Goal: Communication & Community: Ask a question

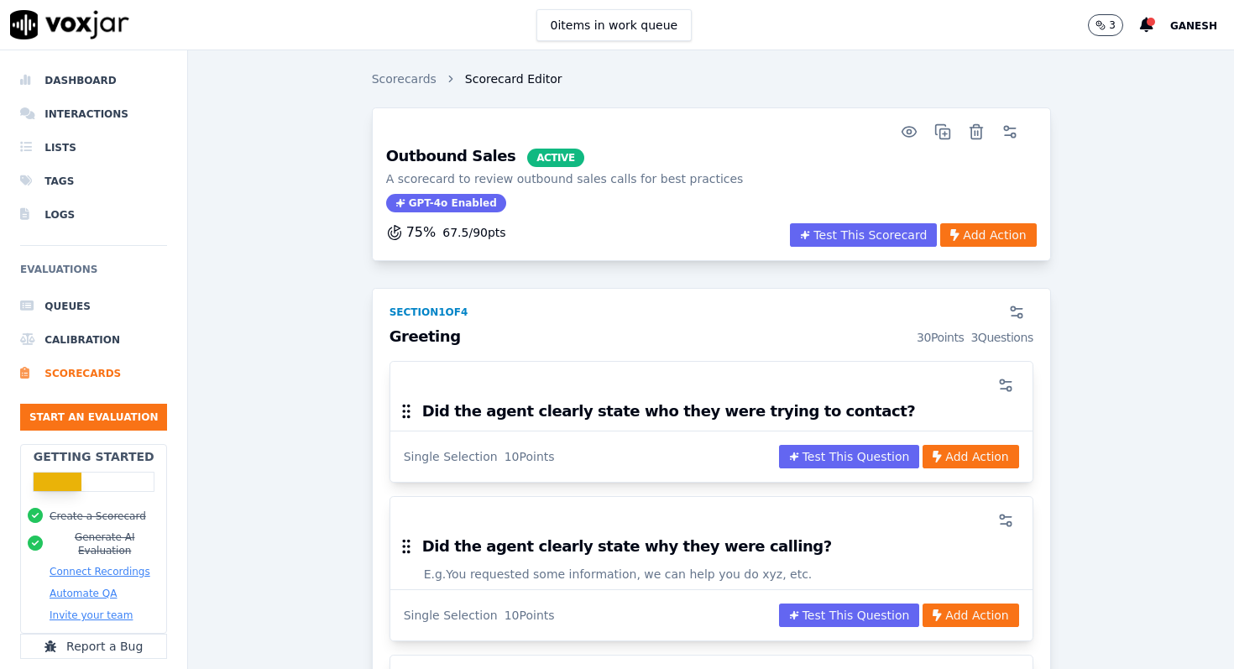
scroll to position [46, 0]
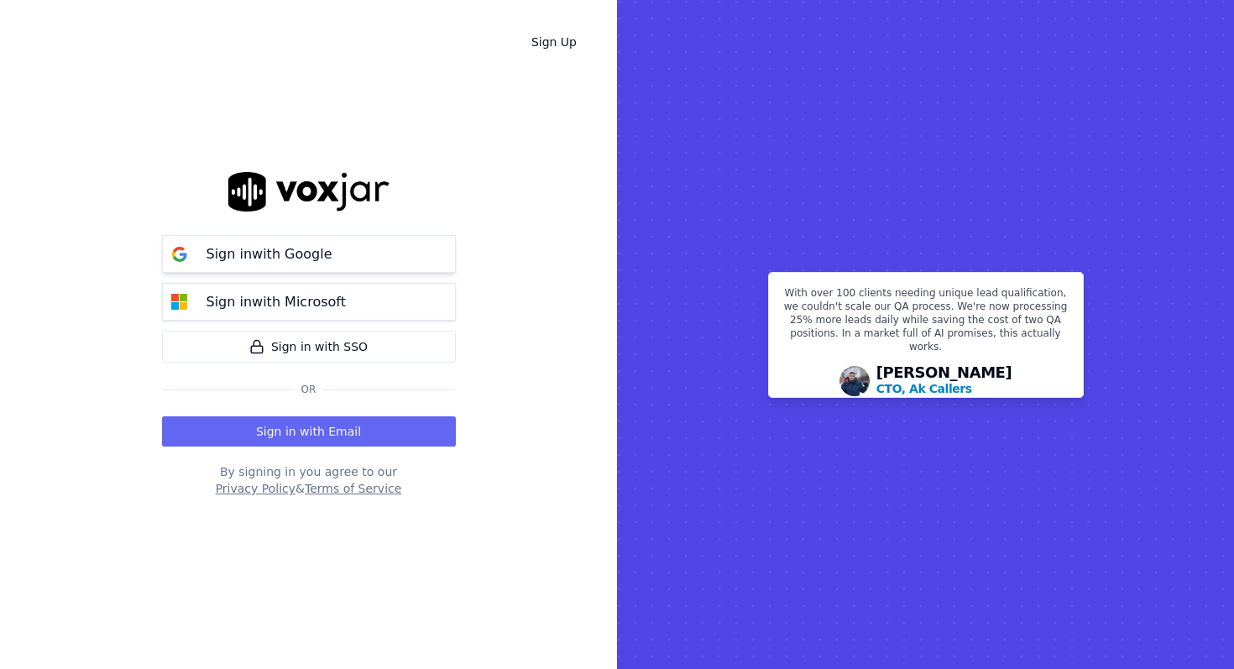
click at [309, 249] on p "Sign in with Google" at bounding box center [270, 254] width 126 height 20
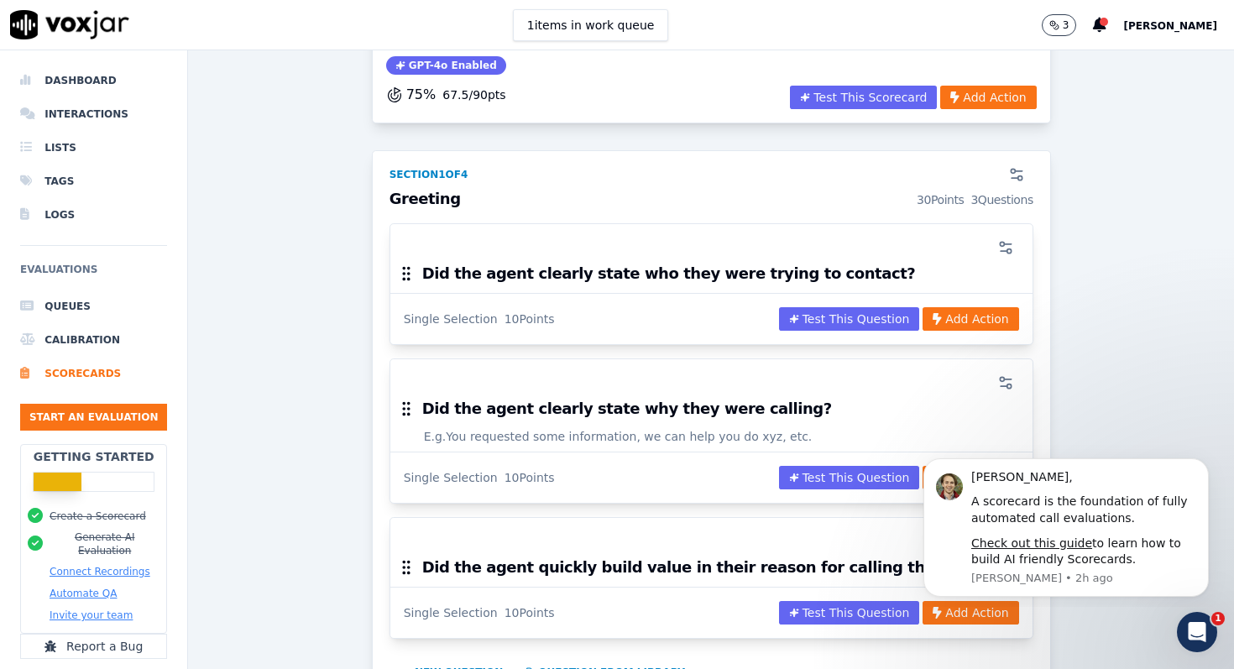
scroll to position [147, 0]
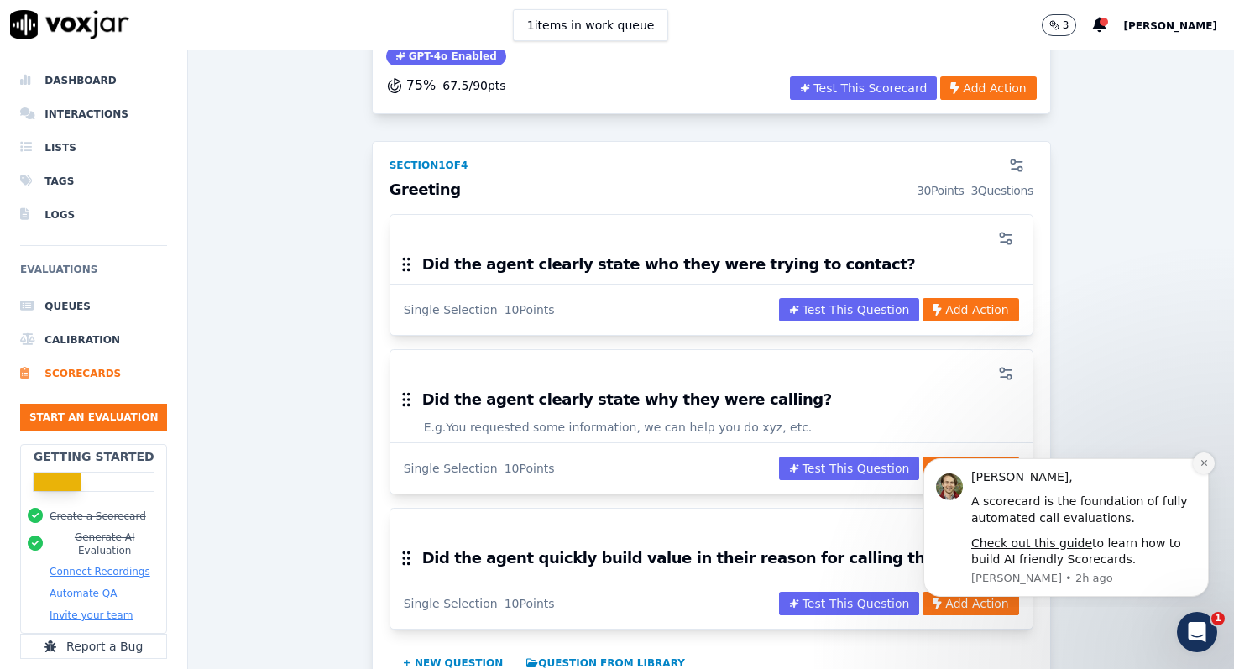
click at [1205, 464] on icon "Dismiss notification" at bounding box center [1204, 463] width 6 height 6
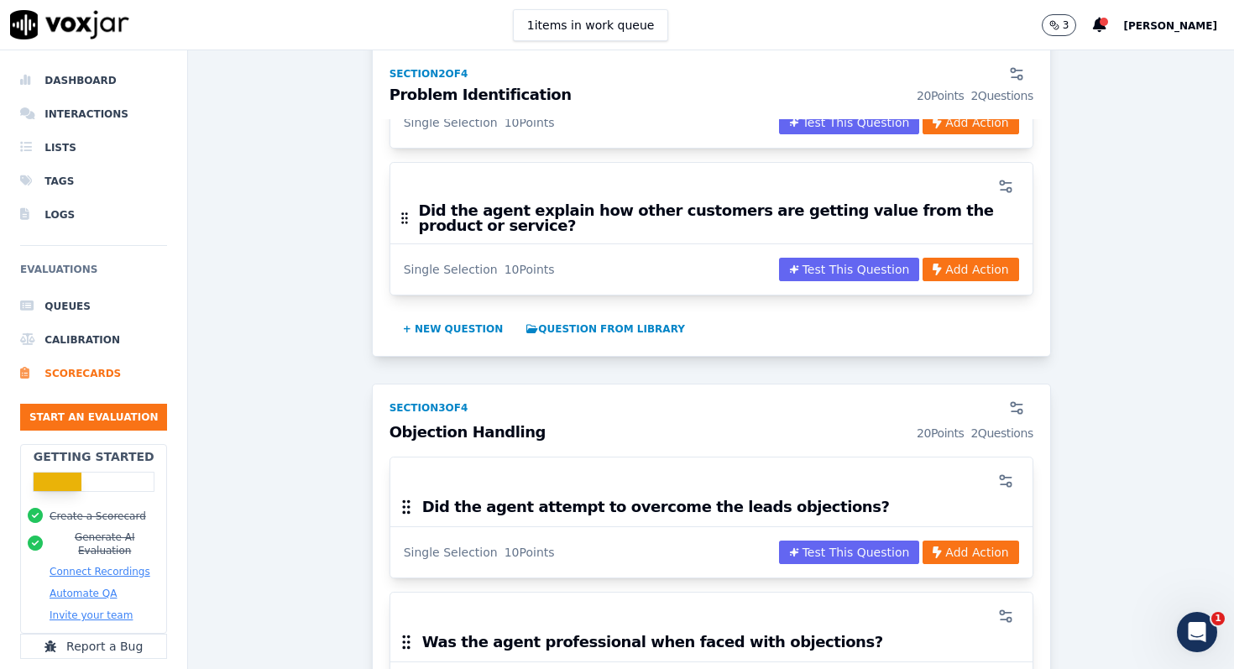
scroll to position [922, 0]
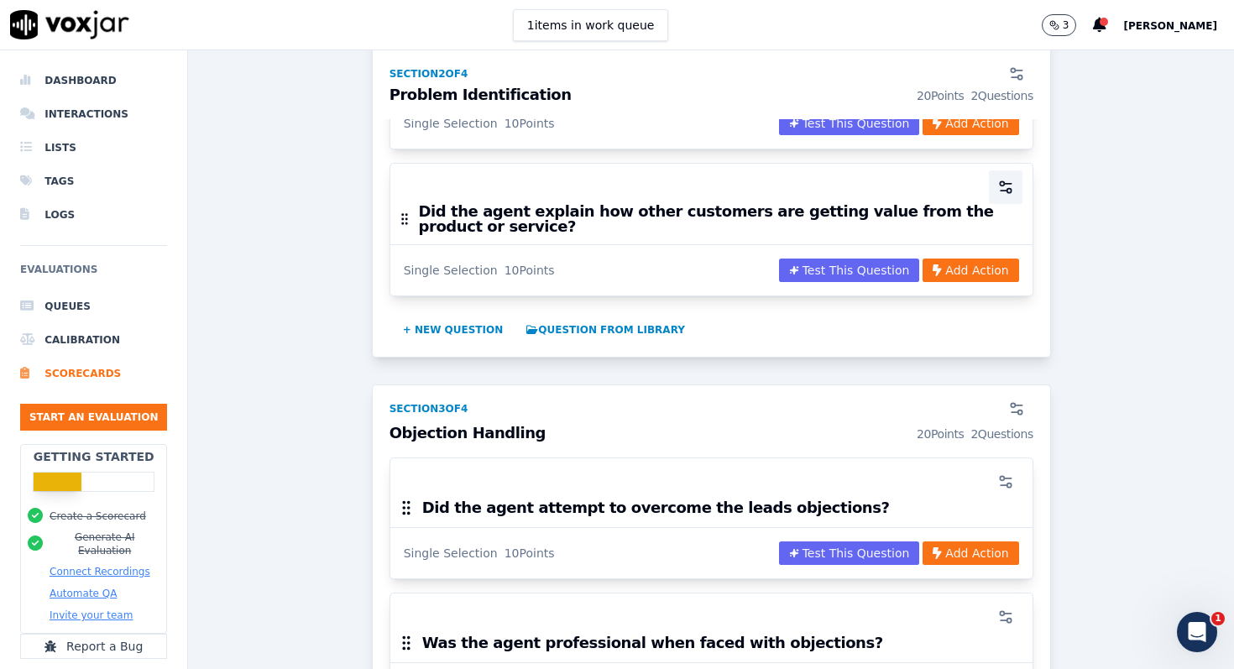
click at [1002, 185] on circle "button" at bounding box center [1002, 183] width 4 height 4
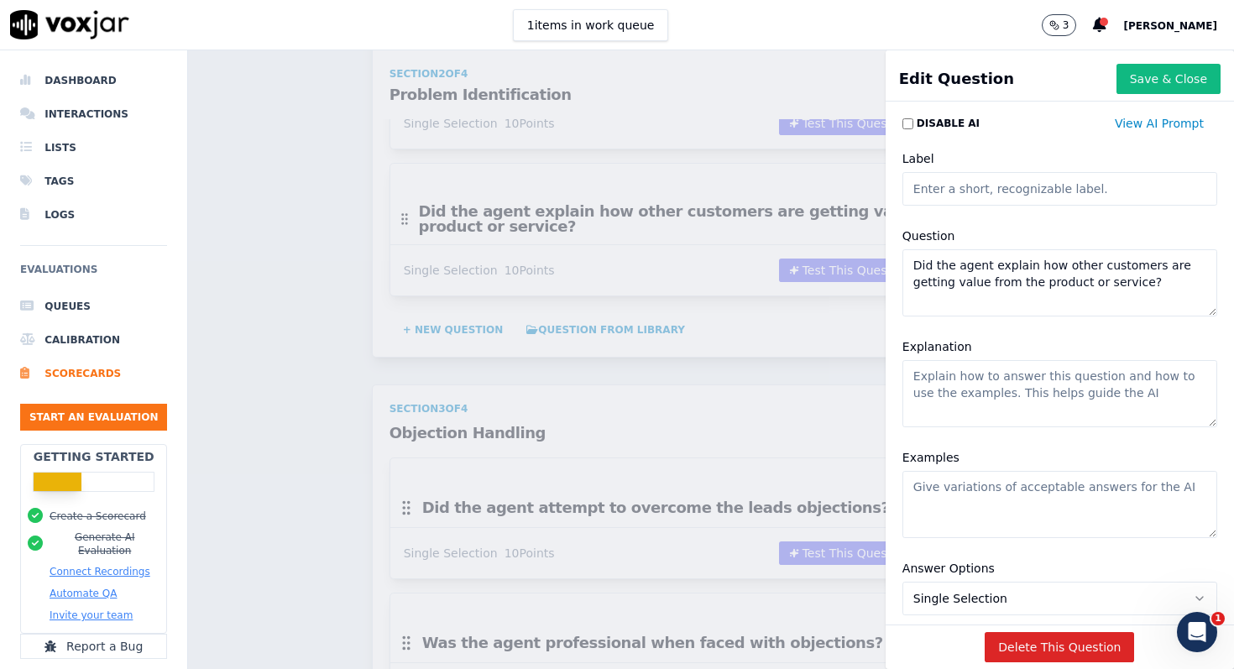
click at [1081, 283] on textarea "Did the agent explain how other customers are getting value from the product or…" at bounding box center [1060, 282] width 315 height 67
click at [1135, 282] on textarea "Did the agent explain how other customers are getting value from the product or…" at bounding box center [1060, 282] width 315 height 67
click at [1073, 266] on textarea "Did the agent explain how other customers are getting value from the ?" at bounding box center [1060, 282] width 315 height 67
click at [1135, 265] on textarea "Did the agent explain how the customers are getting value from the ?" at bounding box center [1060, 282] width 315 height 67
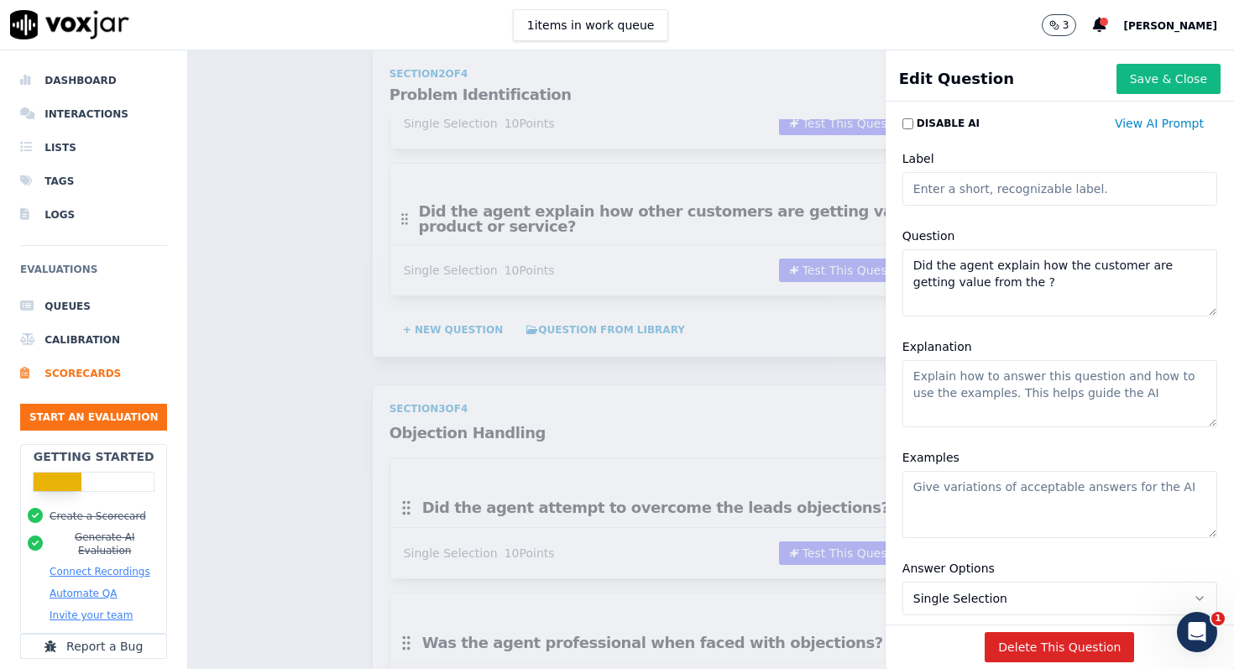
click at [1145, 271] on textarea "Did the agent explain how the customer are getting value from the ?" at bounding box center [1060, 282] width 315 height 67
click at [1143, 271] on textarea "Did the agent explain how the customer are getting value from the ?" at bounding box center [1060, 282] width 315 height 67
click at [1002, 285] on textarea "Did the agent explain how the customer is getting value from the ?" at bounding box center [1060, 282] width 315 height 67
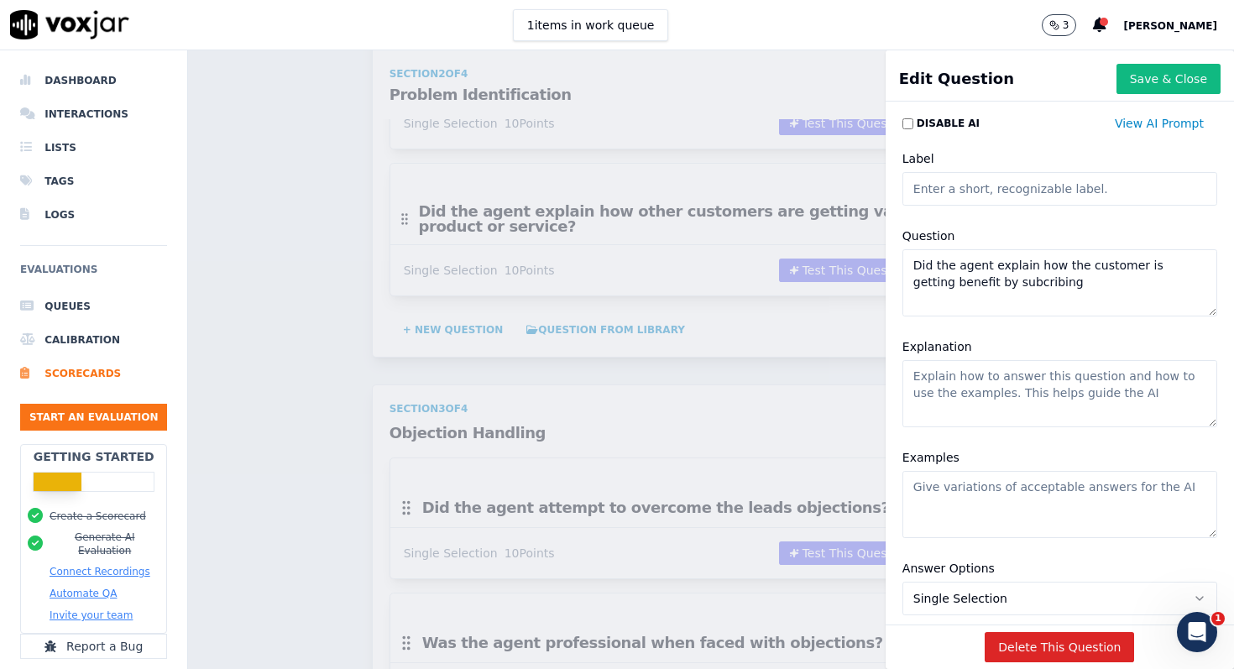
click at [991, 286] on textarea "Did the agent explain how the customer is getting benefit by subcribing" at bounding box center [1060, 282] width 315 height 67
type textarea "Did the agent explain how the customer is getting benefit by subscribing or ren…"
click at [1148, 79] on button "Save & Close" at bounding box center [1169, 79] width 104 height 30
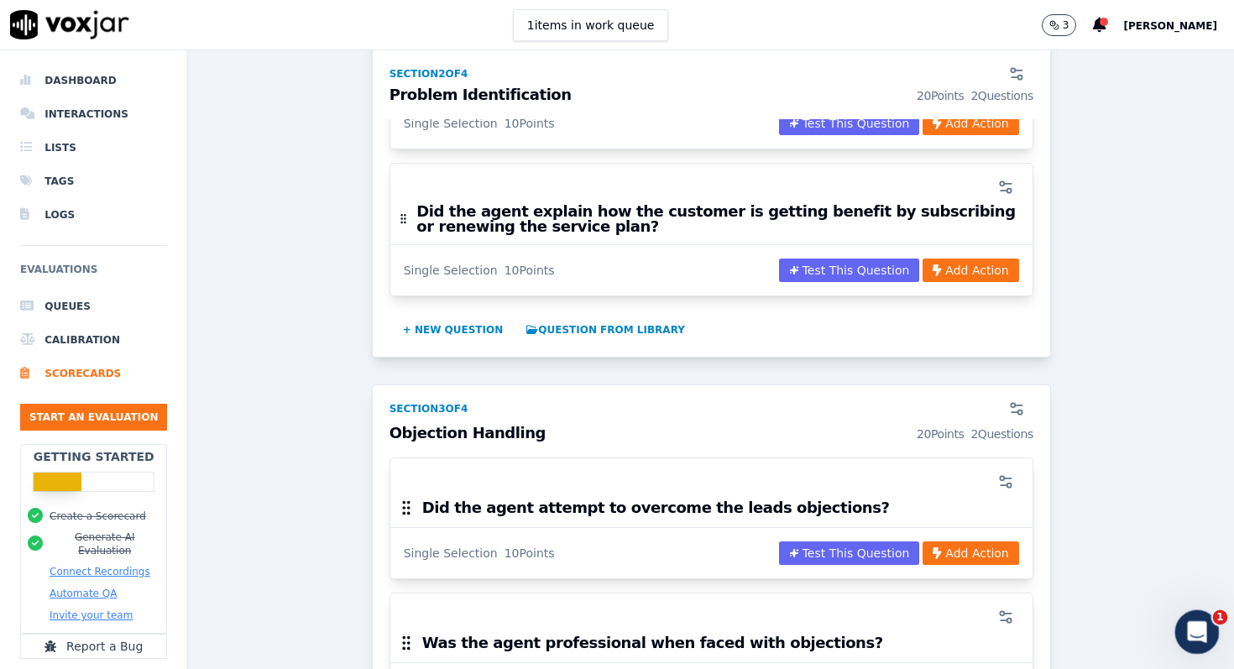
click at [1177, 631] on div "Open Intercom Messenger" at bounding box center [1194, 629] width 55 height 55
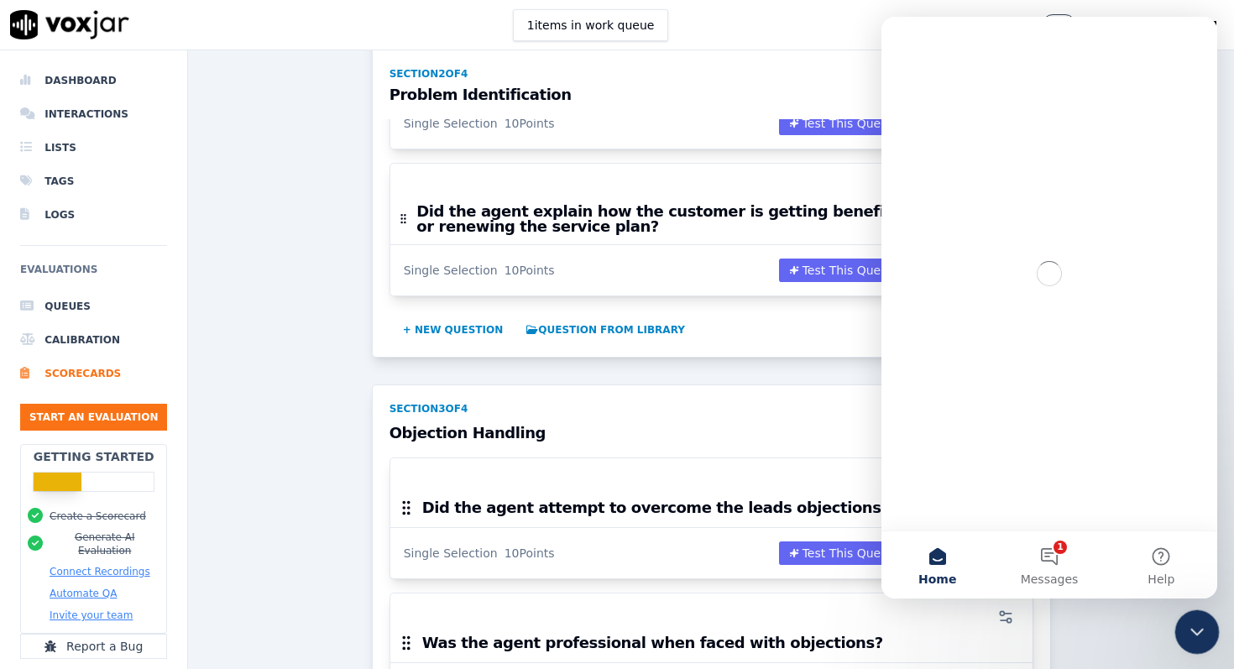
scroll to position [0, 0]
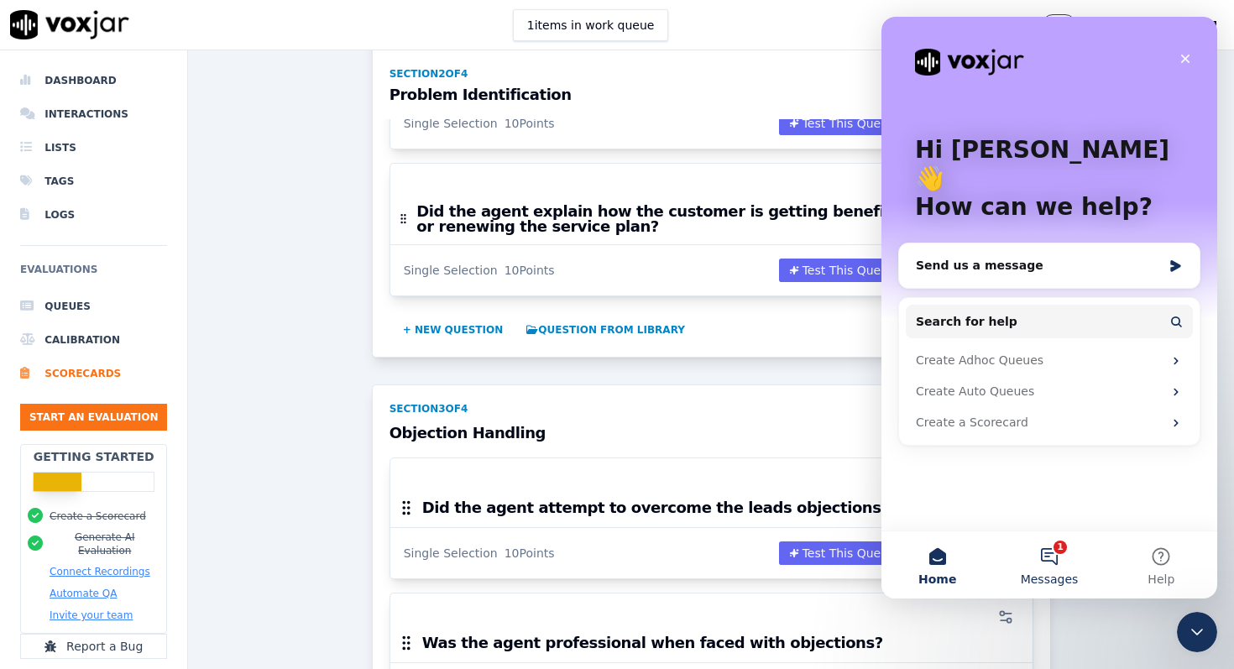
click at [1050, 566] on button "1 Messages" at bounding box center [1049, 564] width 112 height 67
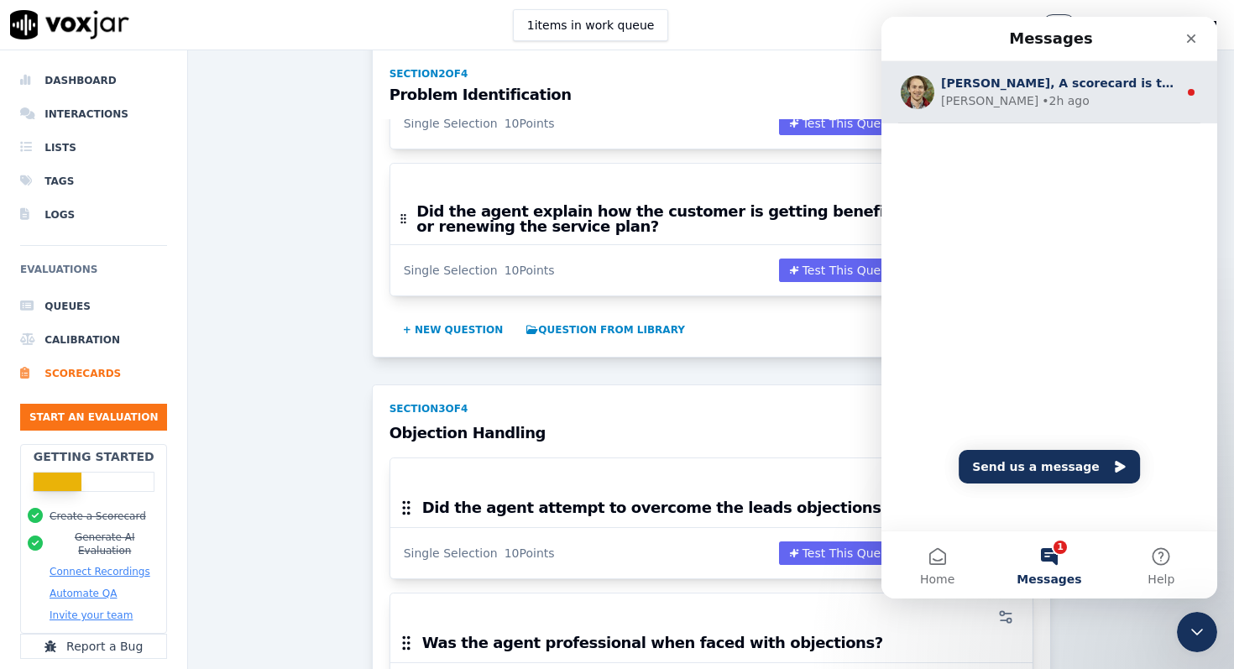
click at [1026, 93] on div "Curtis • 2h ago" at bounding box center [1059, 101] width 237 height 18
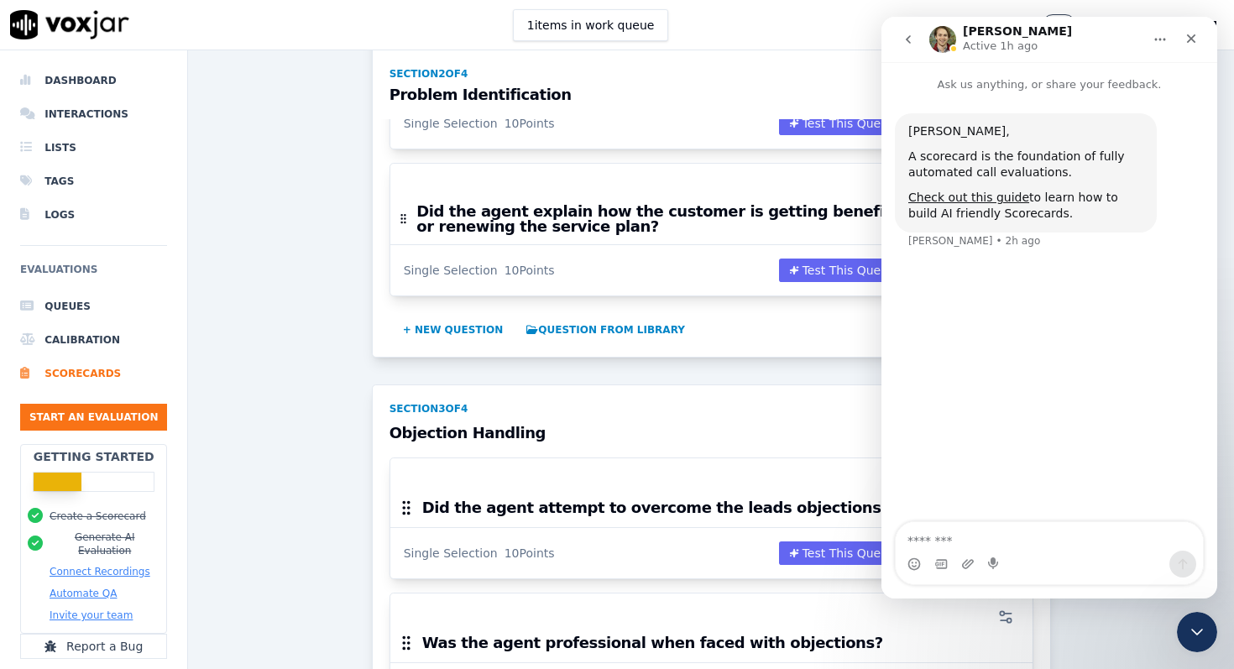
click at [264, 220] on div "Outbound Sales ACTIVE A scorecard to review outbound sales calls for best pract…" at bounding box center [710, 239] width 1019 height 2106
click at [236, 388] on div "Outbound Sales ACTIVE A scorecard to review outbound sales calls for best pract…" at bounding box center [710, 239] width 1019 height 2106
click at [1190, 40] on icon "Close" at bounding box center [1191, 38] width 13 height 13
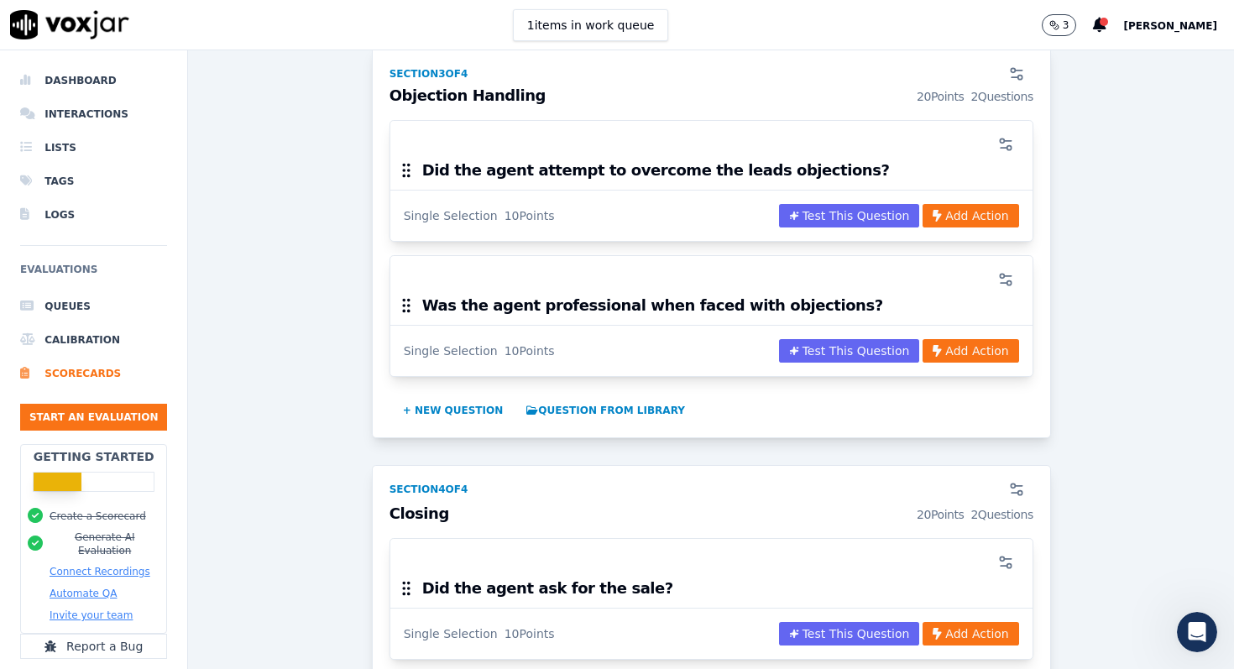
scroll to position [479, 0]
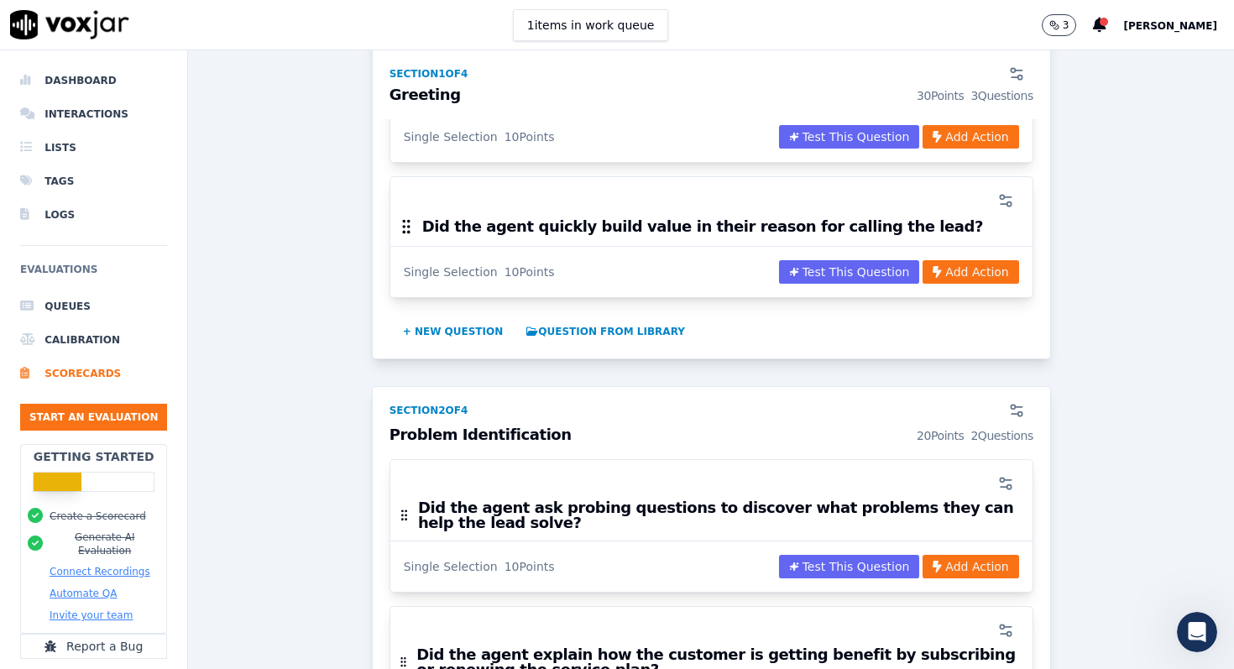
click at [70, 25] on img at bounding box center [69, 24] width 119 height 29
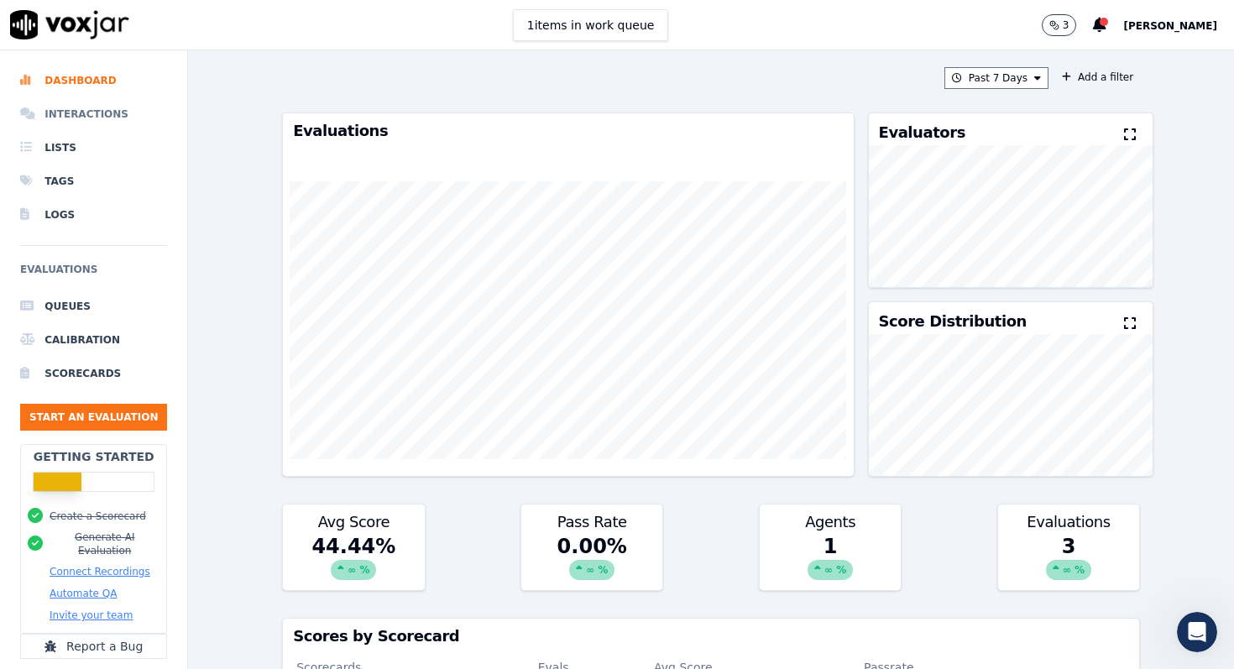
click at [77, 110] on li "Interactions" at bounding box center [93, 114] width 147 height 34
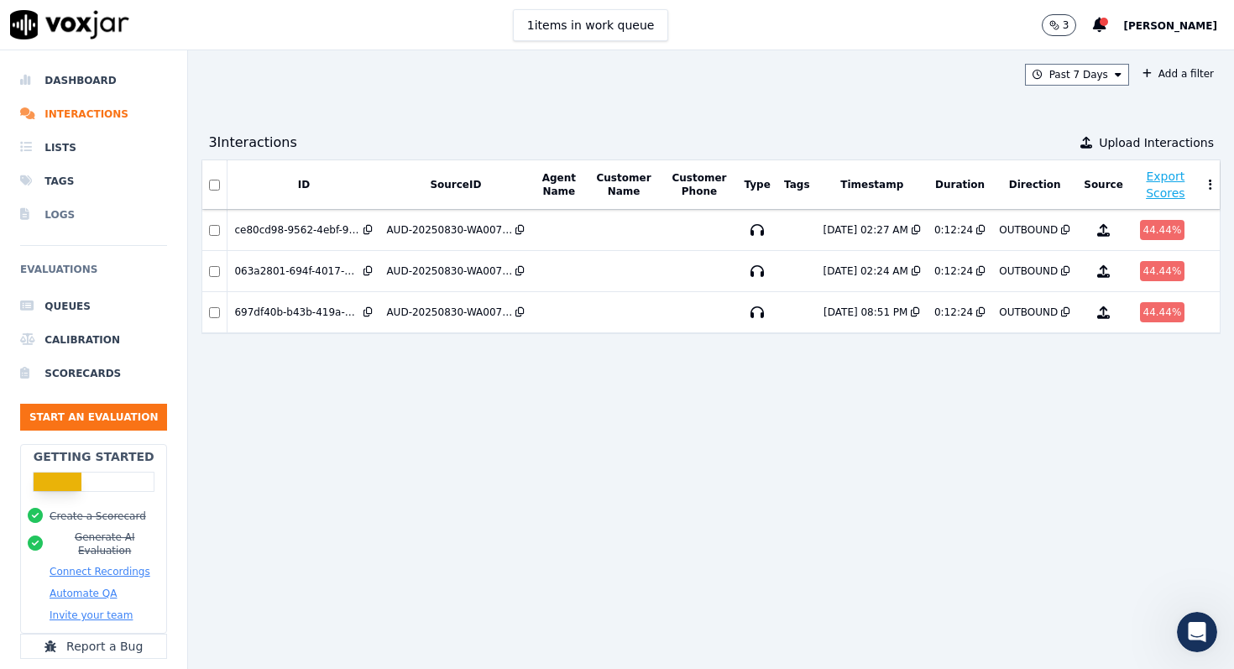
click at [77, 210] on li "Logs" at bounding box center [93, 215] width 147 height 34
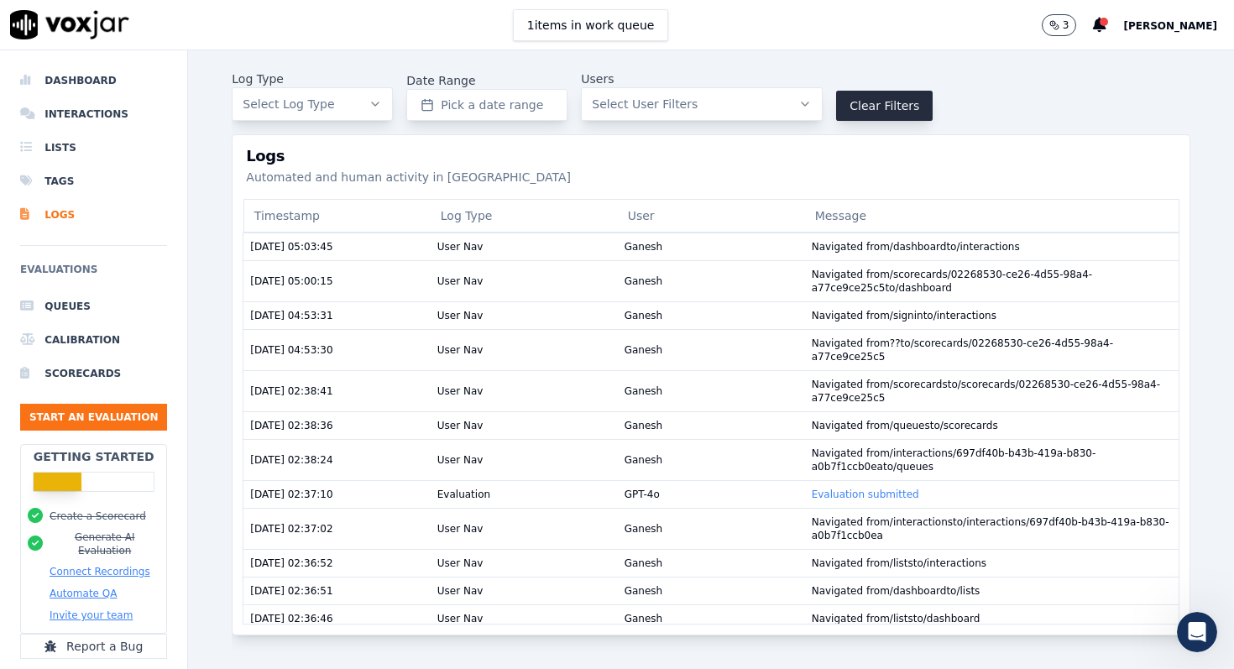
click at [81, 587] on button "Automate QA" at bounding box center [83, 593] width 67 height 13
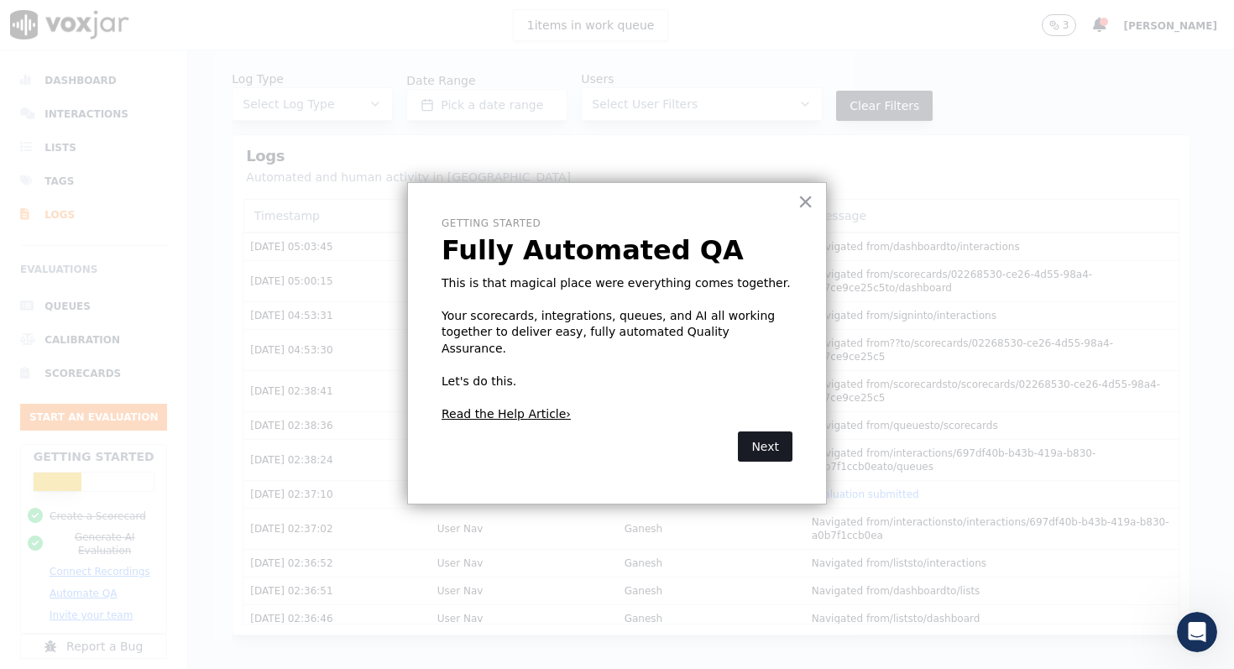
click at [770, 432] on button "Next" at bounding box center [765, 447] width 55 height 30
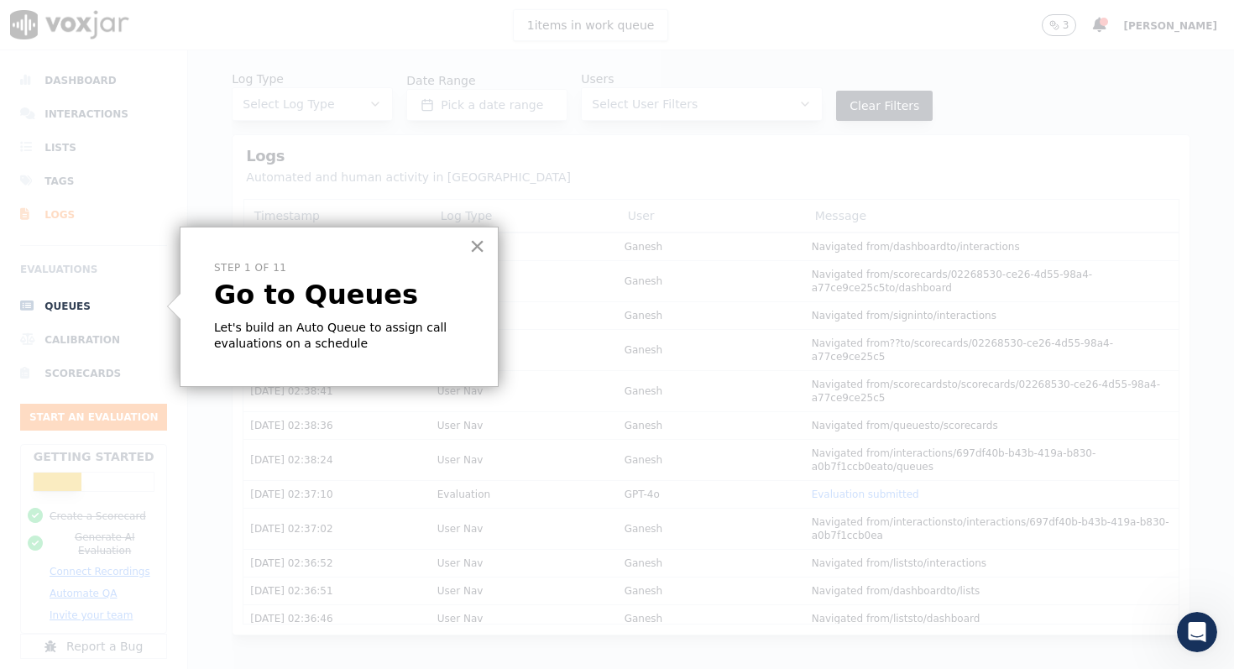
click at [471, 245] on button "×" at bounding box center [477, 246] width 16 height 27
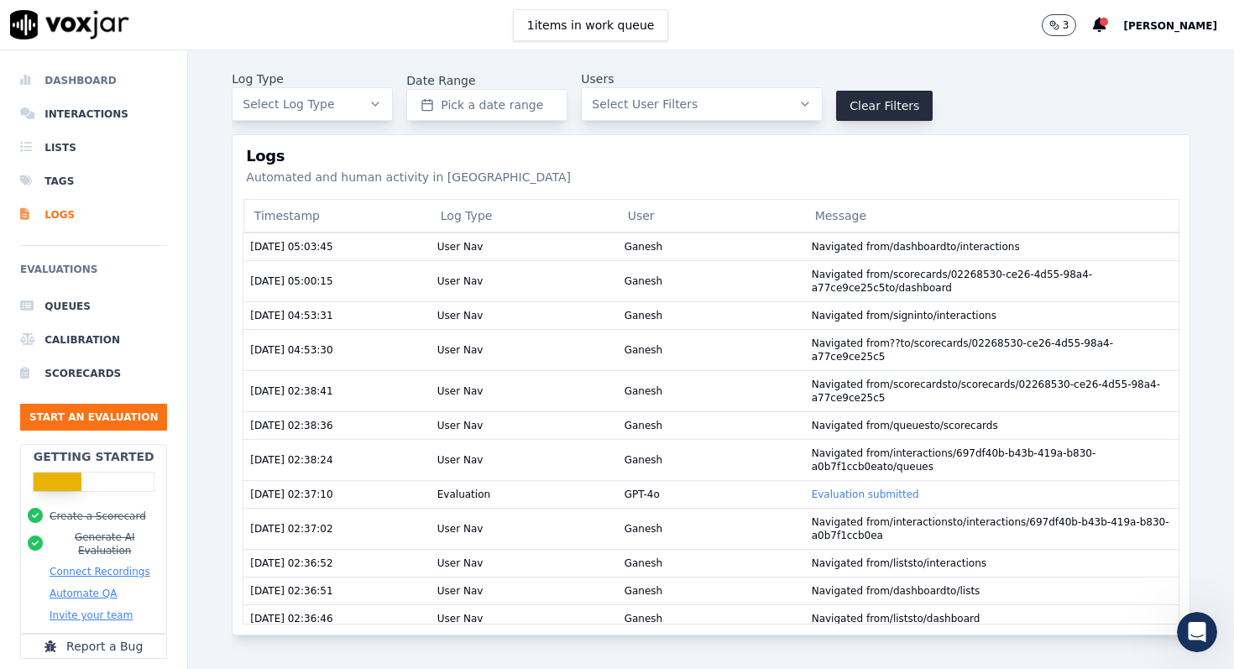
click at [54, 79] on li "Dashboard" at bounding box center [93, 81] width 147 height 34
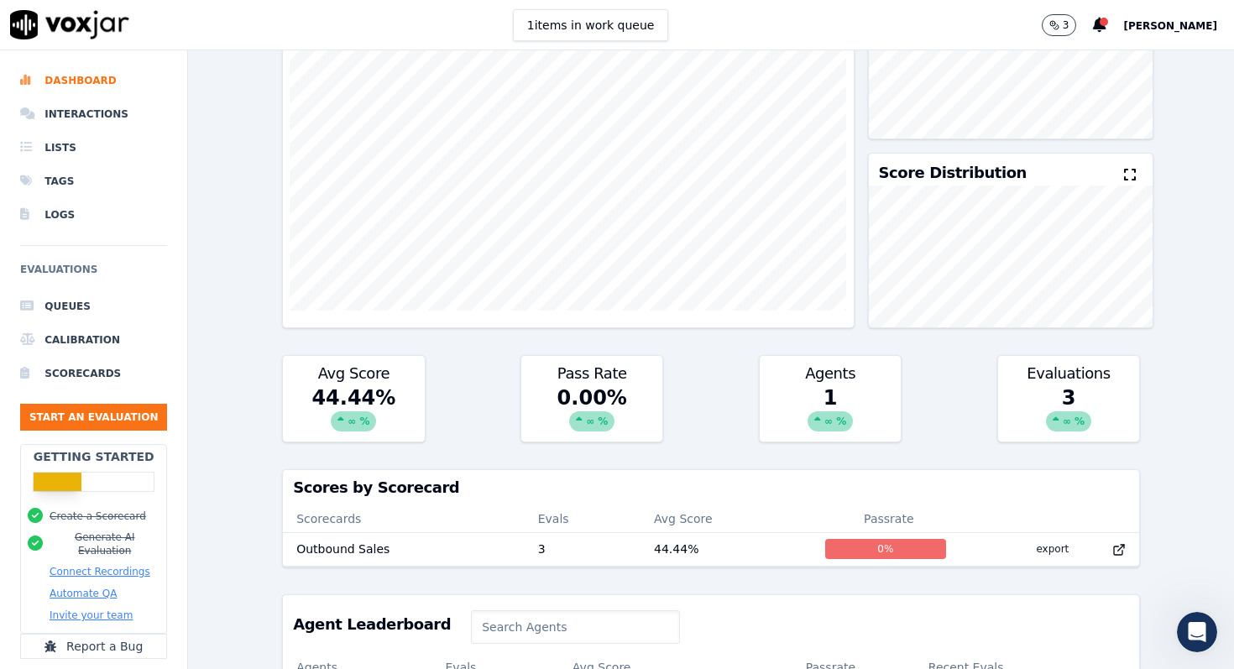
scroll to position [369, 0]
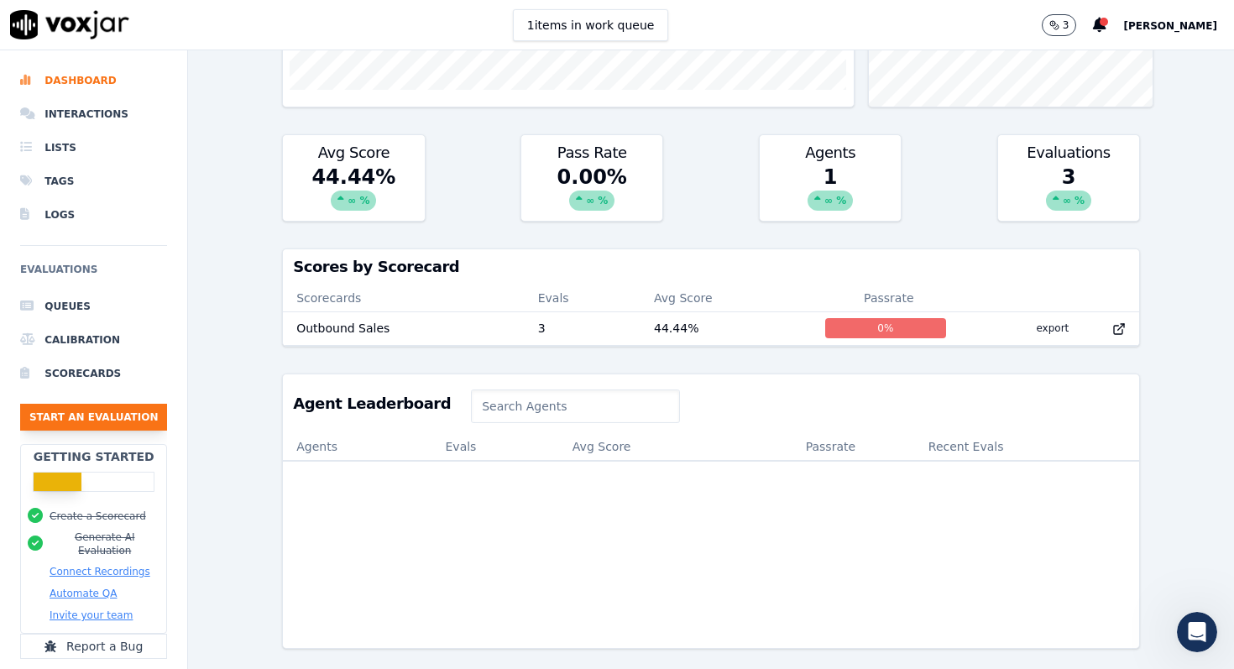
click at [108, 421] on button "Start an Evaluation" at bounding box center [93, 417] width 147 height 27
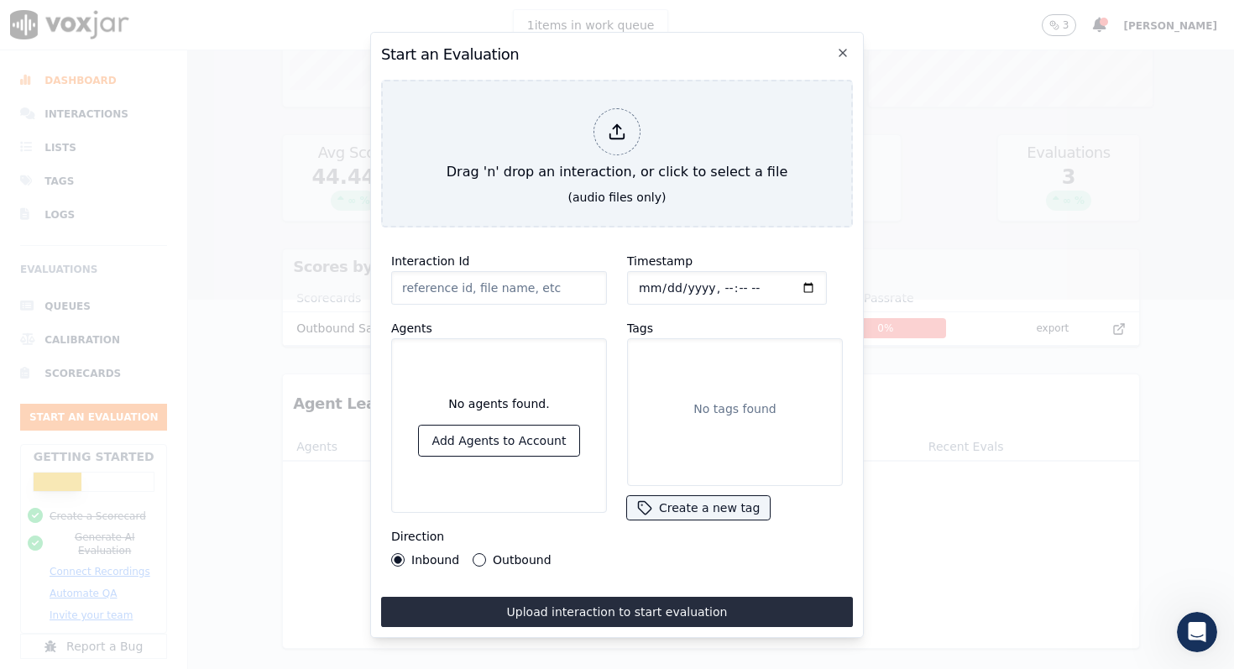
click at [487, 557] on div "Outbound" at bounding box center [512, 559] width 78 height 13
click at [478, 555] on button "Outbound" at bounding box center [479, 559] width 13 height 13
click at [502, 290] on input "Interaction Id" at bounding box center [499, 288] width 216 height 34
click at [842, 52] on icon "button" at bounding box center [843, 53] width 7 height 7
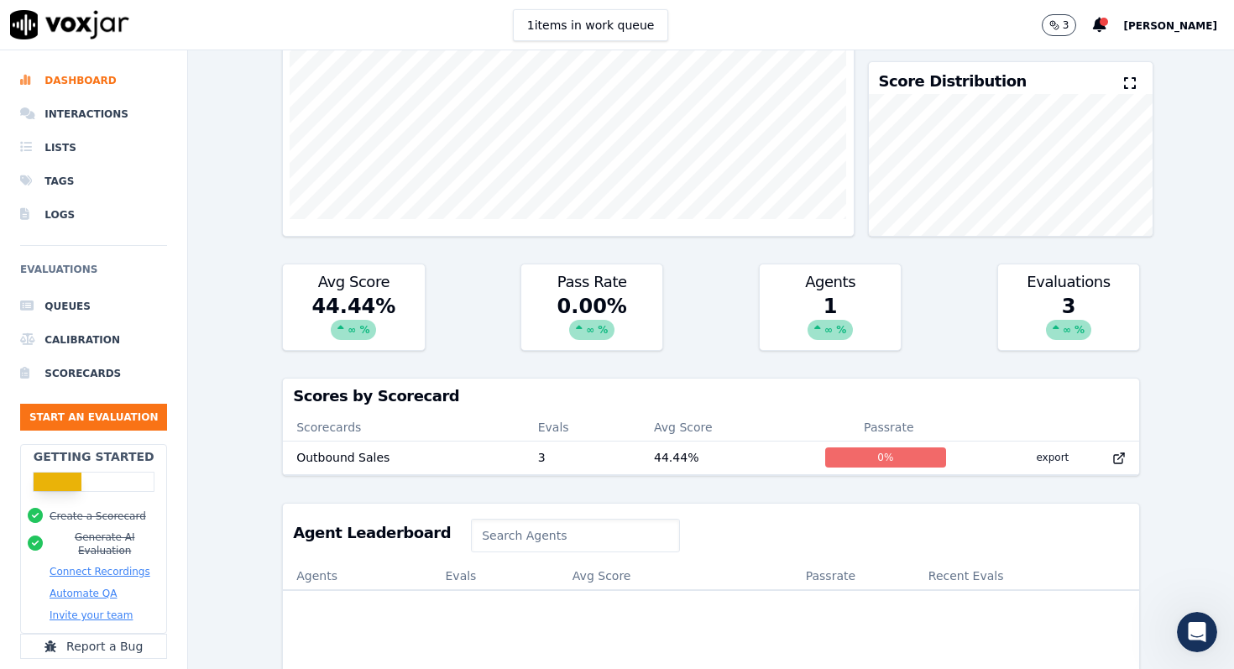
scroll to position [0, 0]
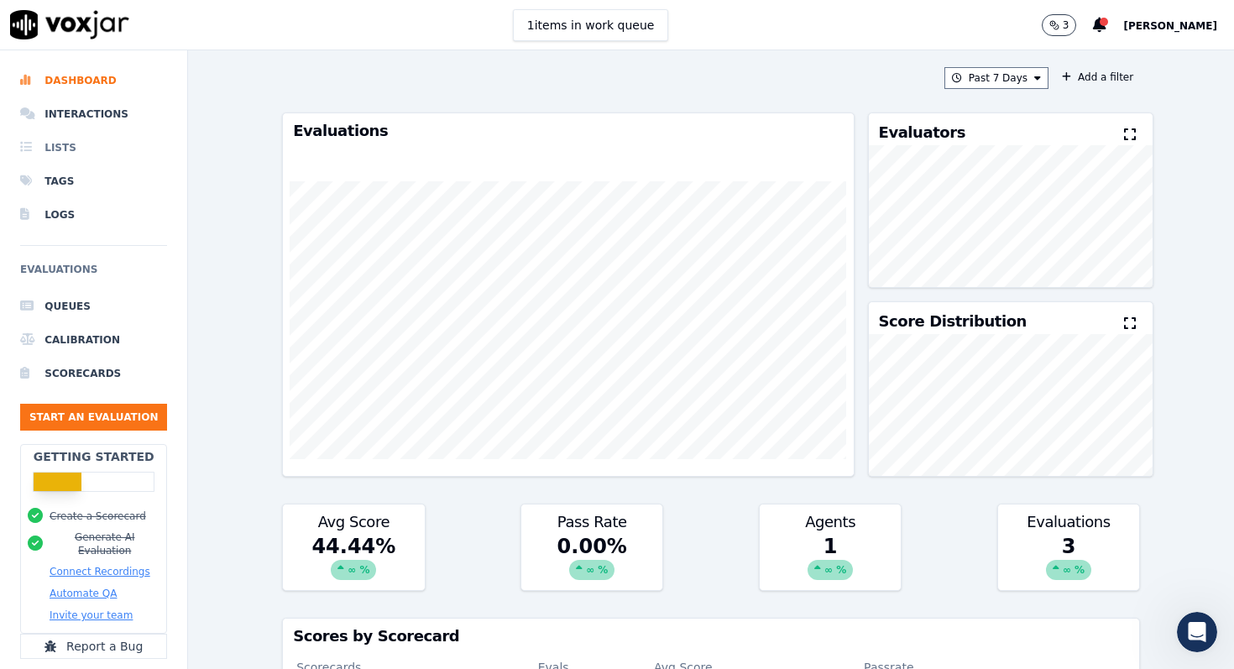
click at [59, 147] on li "Lists" at bounding box center [93, 148] width 147 height 34
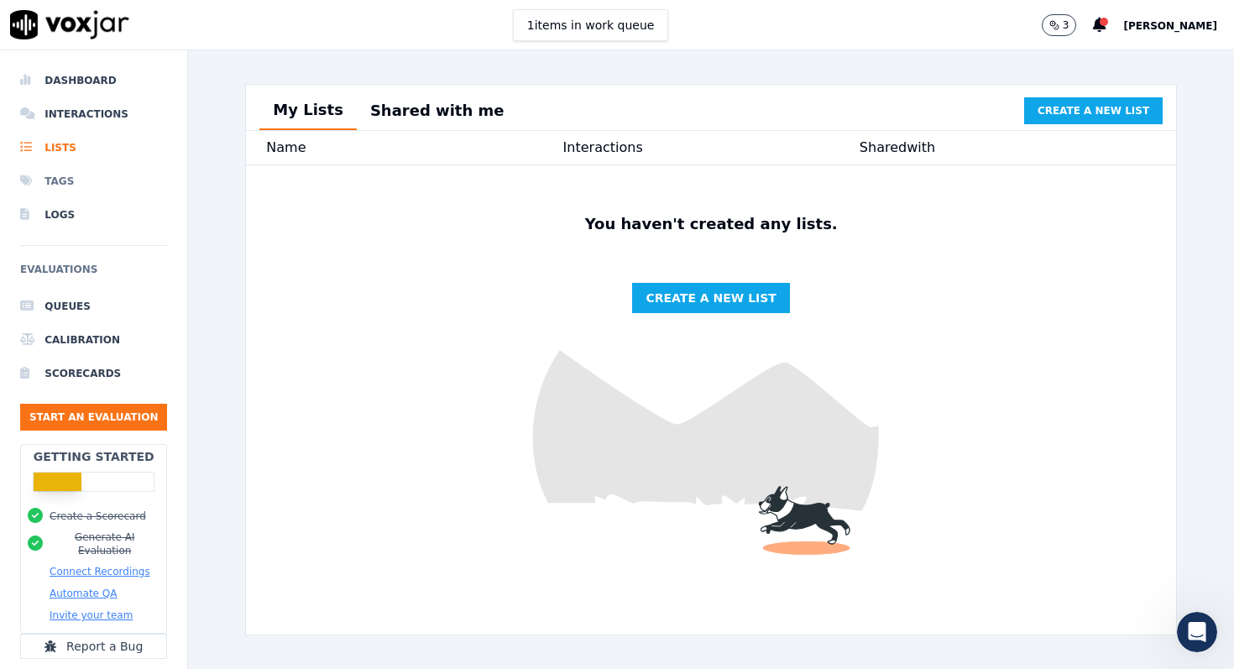
click at [58, 182] on li "Tags" at bounding box center [93, 182] width 147 height 34
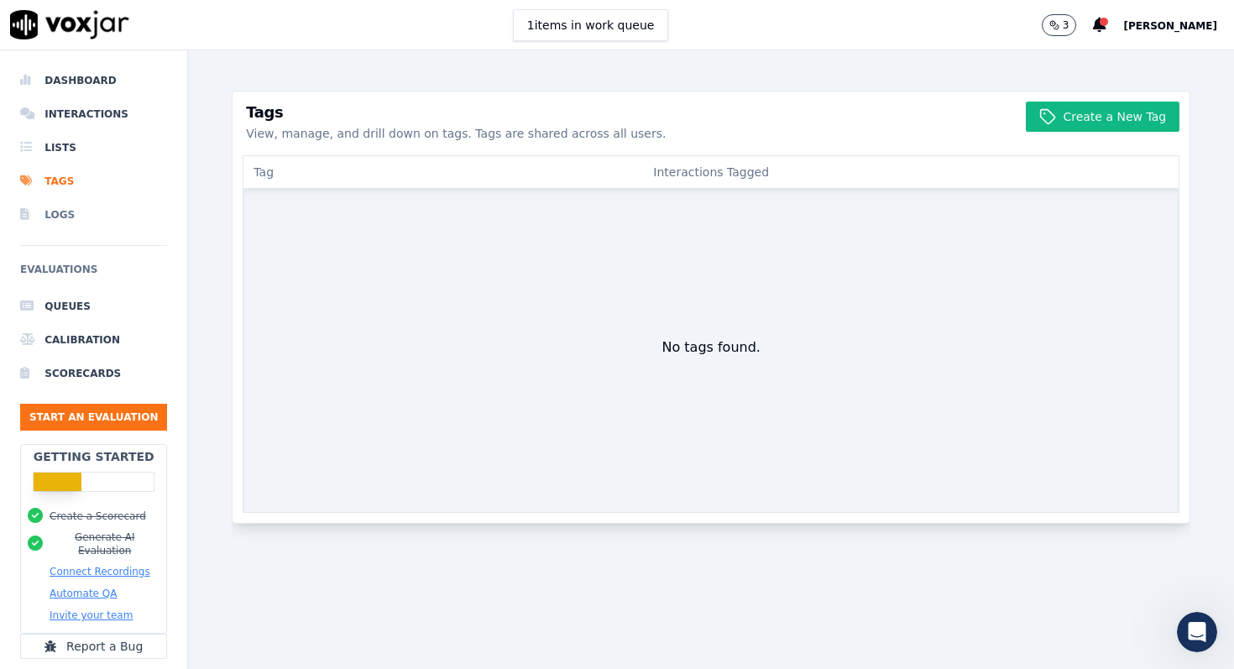
click at [58, 217] on li "Logs" at bounding box center [93, 215] width 147 height 34
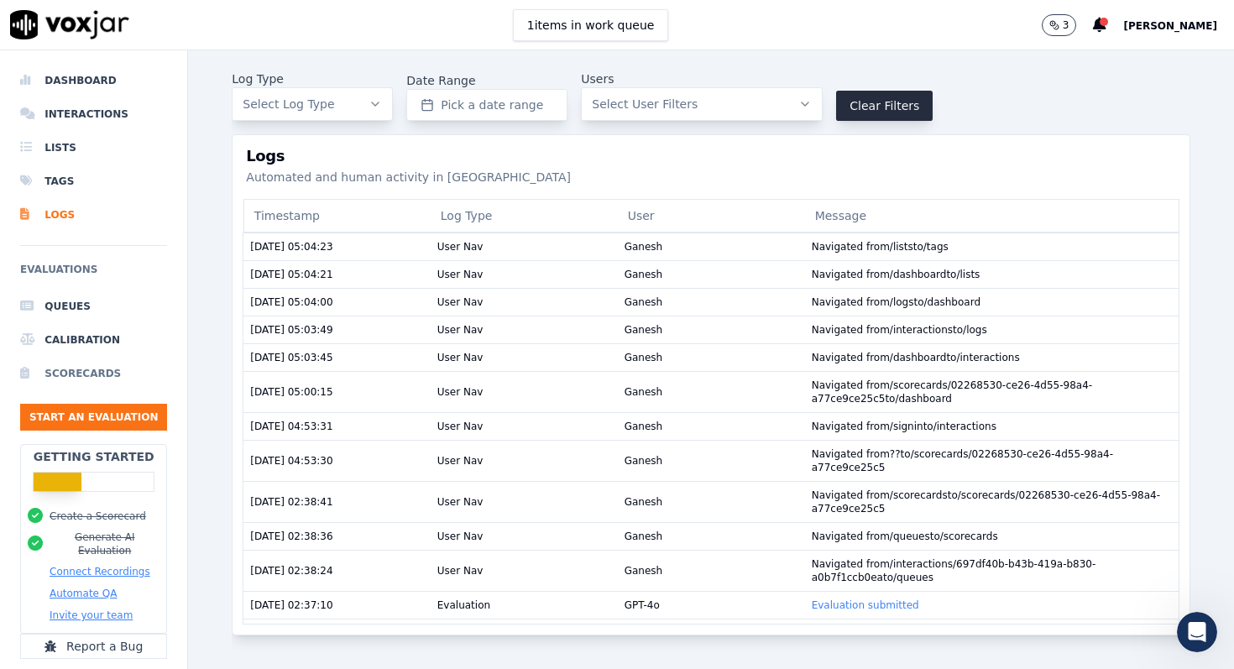
scroll to position [46, 0]
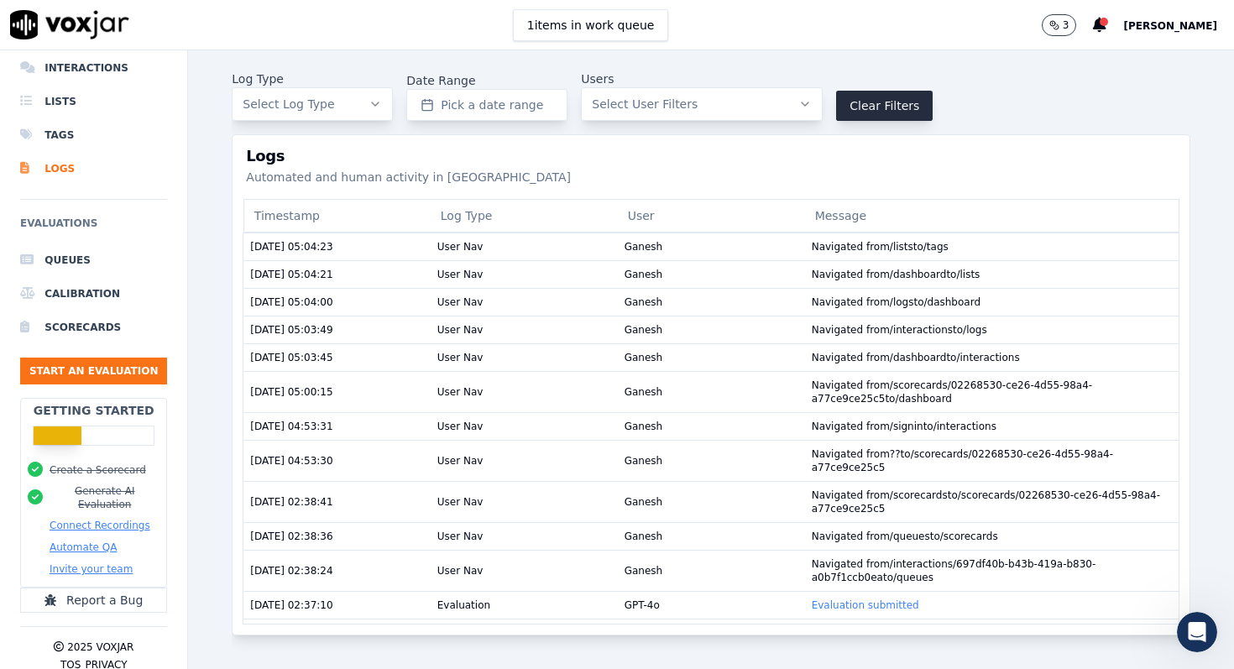
click at [1176, 29] on span "[PERSON_NAME]" at bounding box center [1170, 26] width 94 height 12
click at [1109, 58] on div "Settings" at bounding box center [1134, 56] width 180 height 27
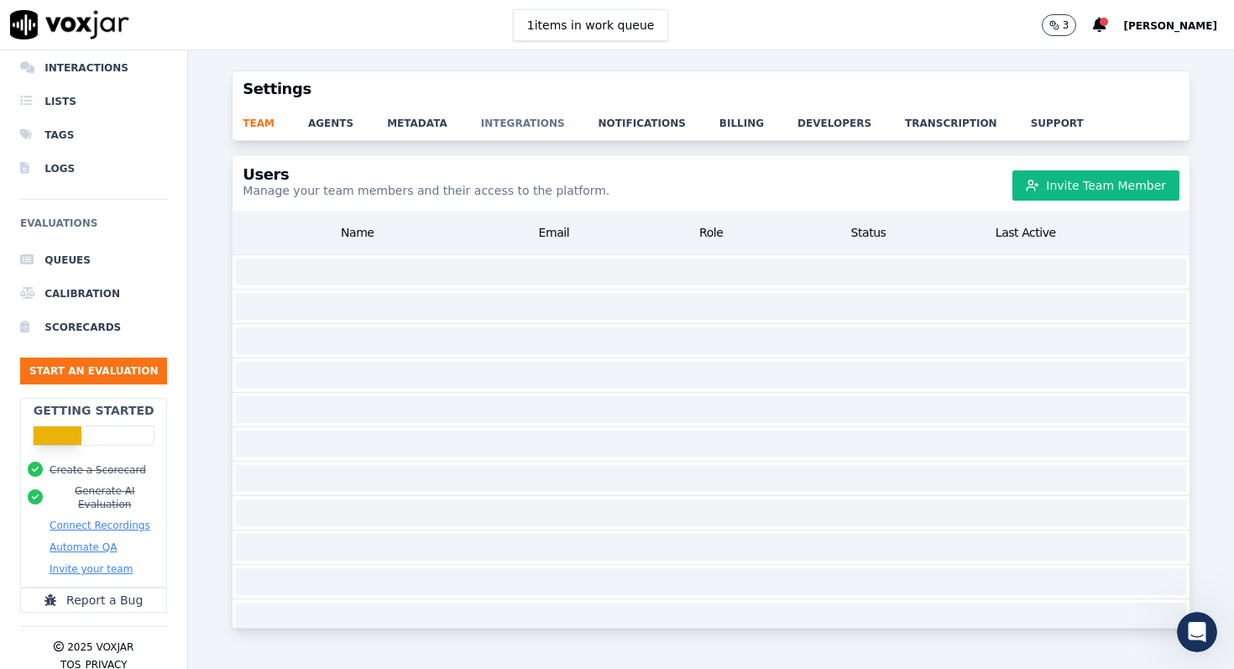
click at [497, 124] on link "integrations" at bounding box center [540, 119] width 118 height 24
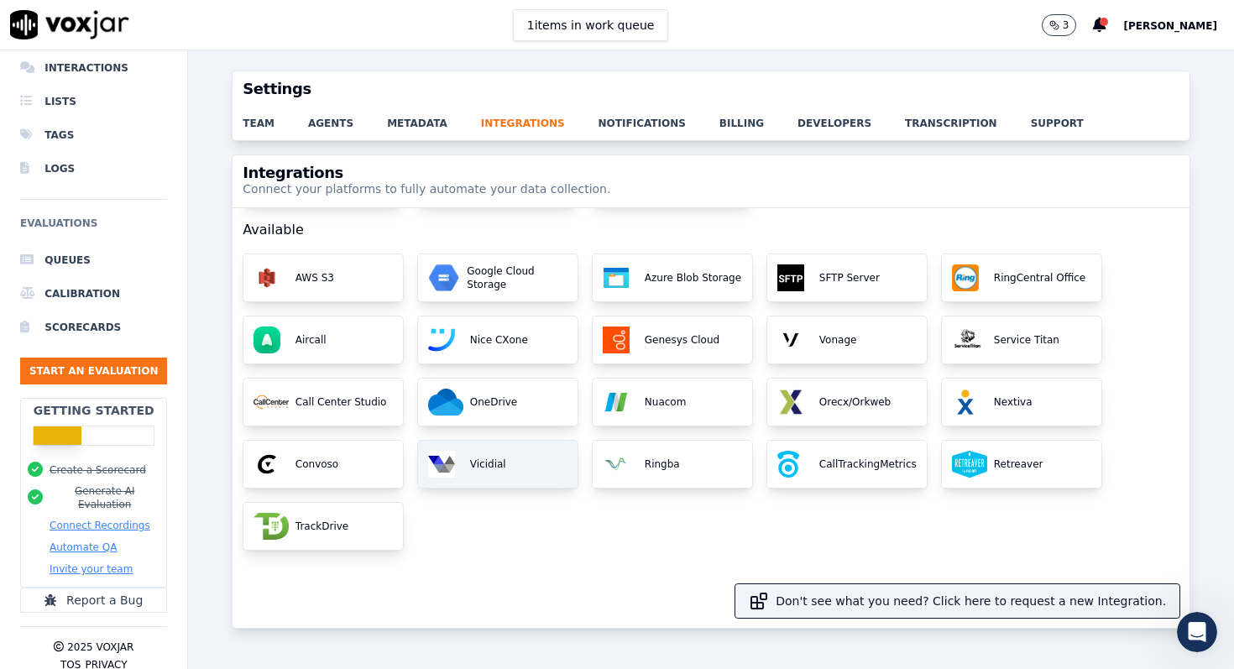
scroll to position [84, 0]
click at [491, 476] on div "Vicidial" at bounding box center [498, 464] width 160 height 47
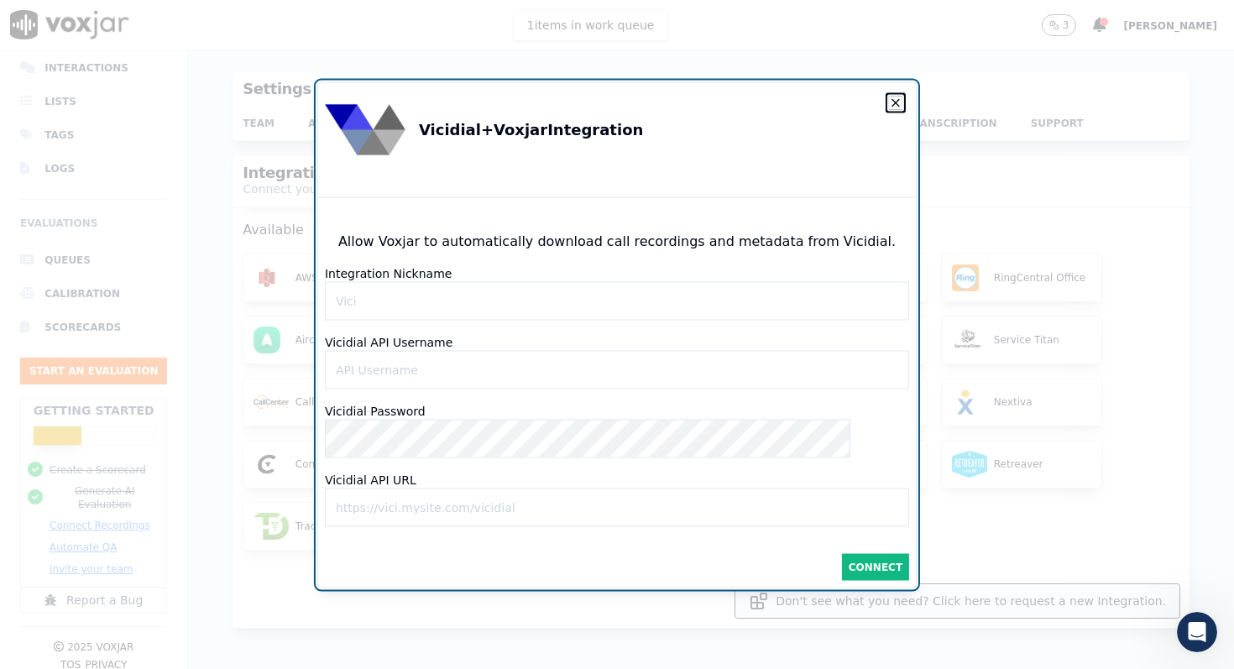
click at [889, 102] on icon "button" at bounding box center [895, 102] width 13 height 13
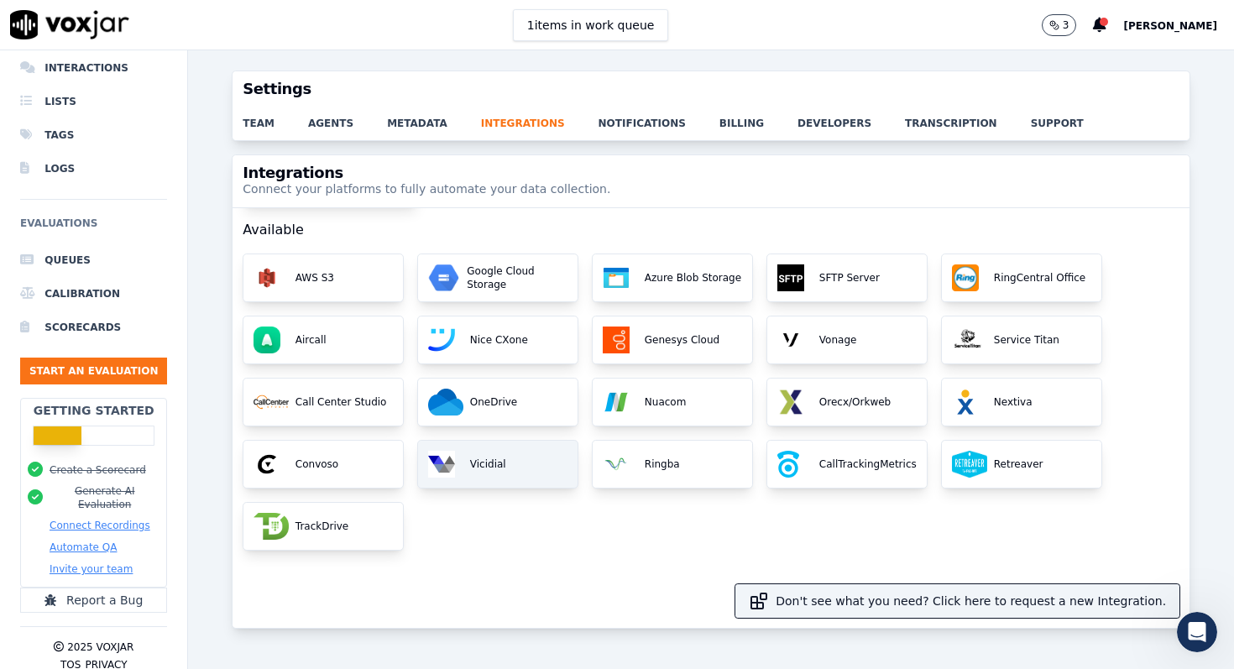
click at [485, 475] on div "Vicidial" at bounding box center [498, 464] width 160 height 47
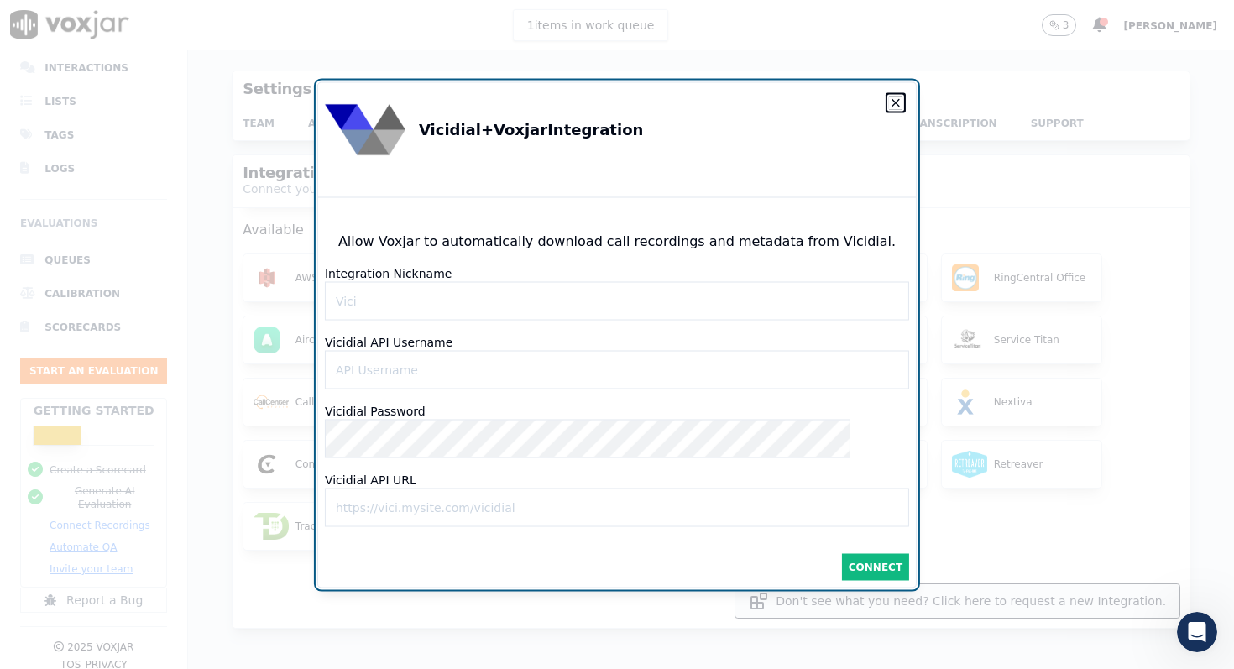
click at [892, 100] on icon "button" at bounding box center [895, 102] width 7 height 7
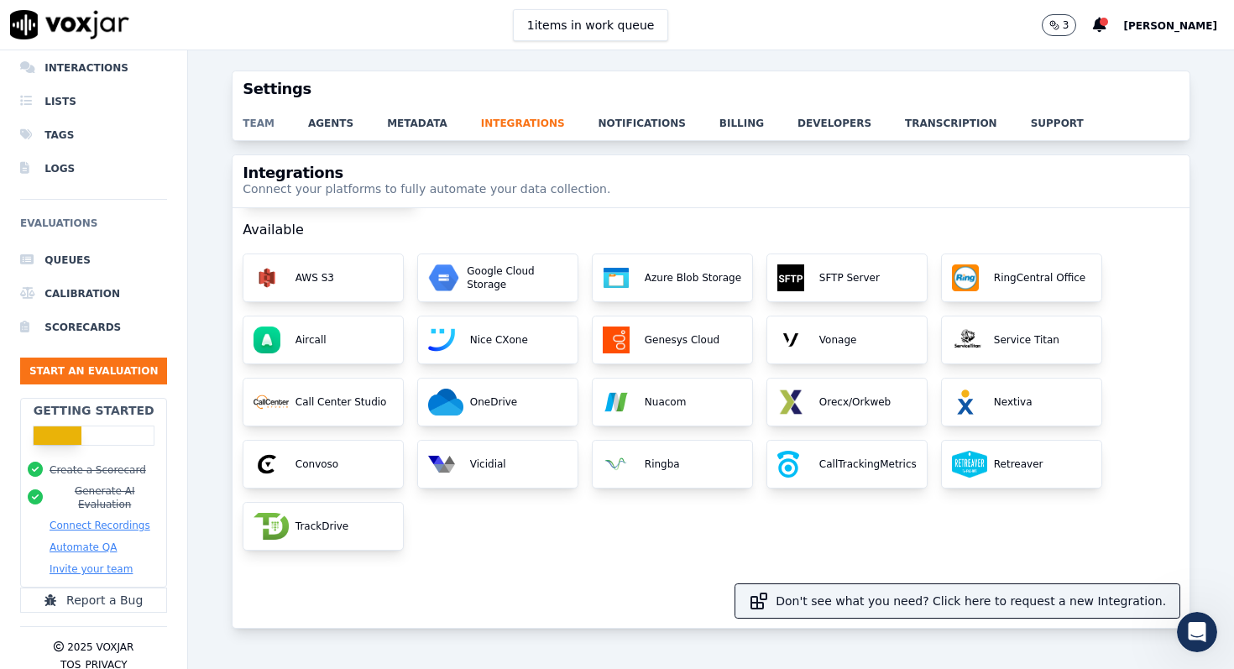
click at [268, 124] on link "team" at bounding box center [275, 119] width 65 height 24
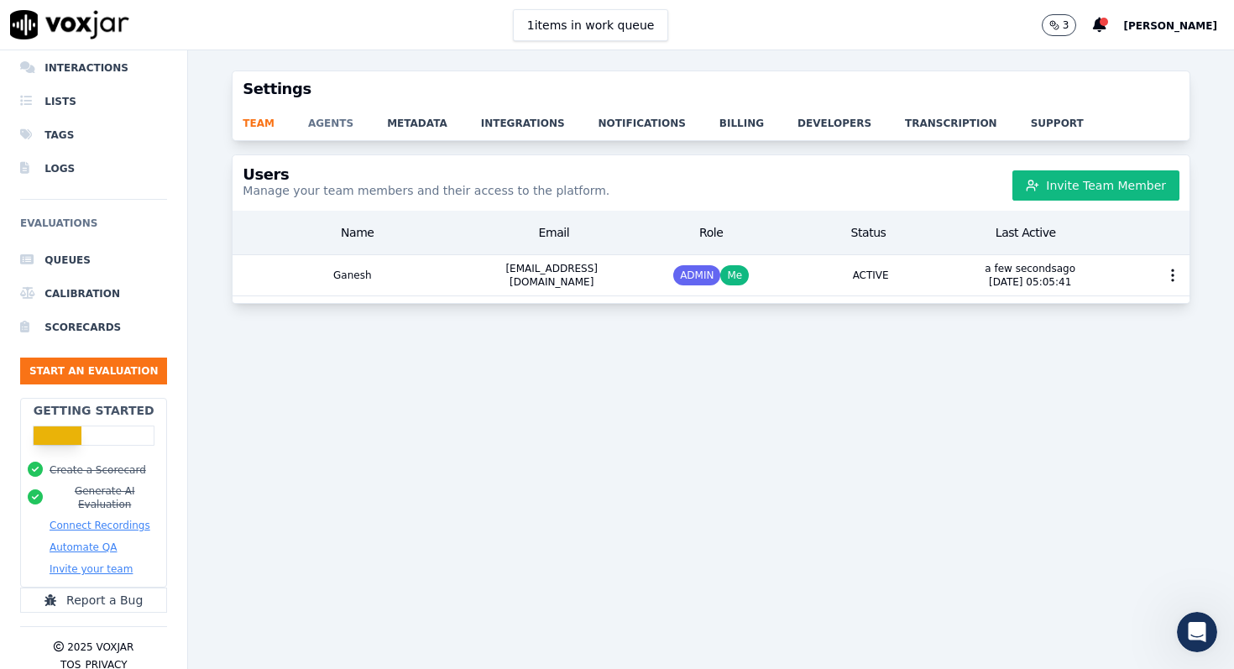
click at [327, 125] on link "agents" at bounding box center [347, 119] width 79 height 24
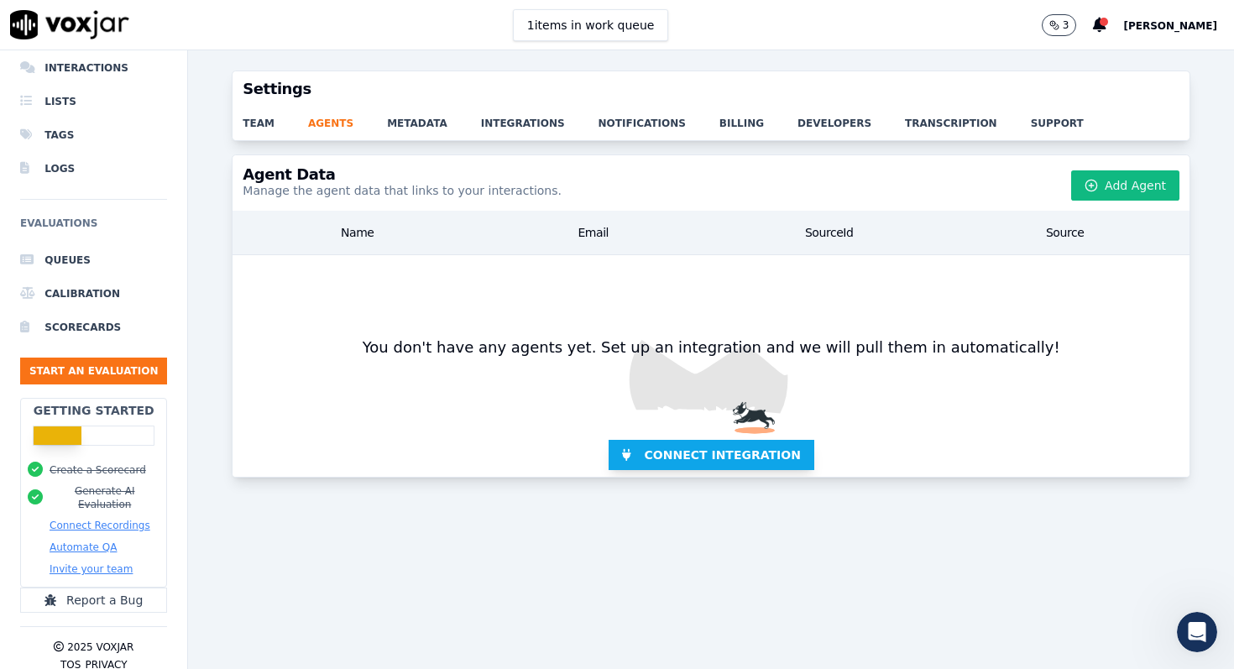
click at [683, 459] on span "Connect Integration" at bounding box center [723, 455] width 156 height 17
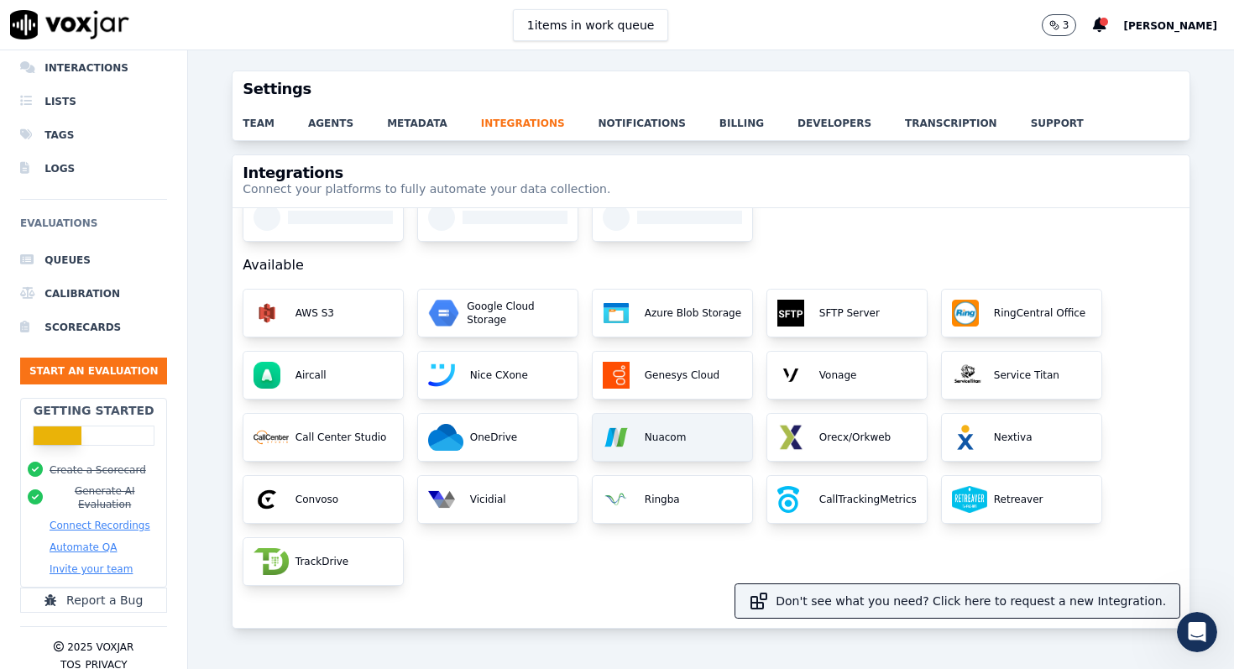
scroll to position [92, 0]
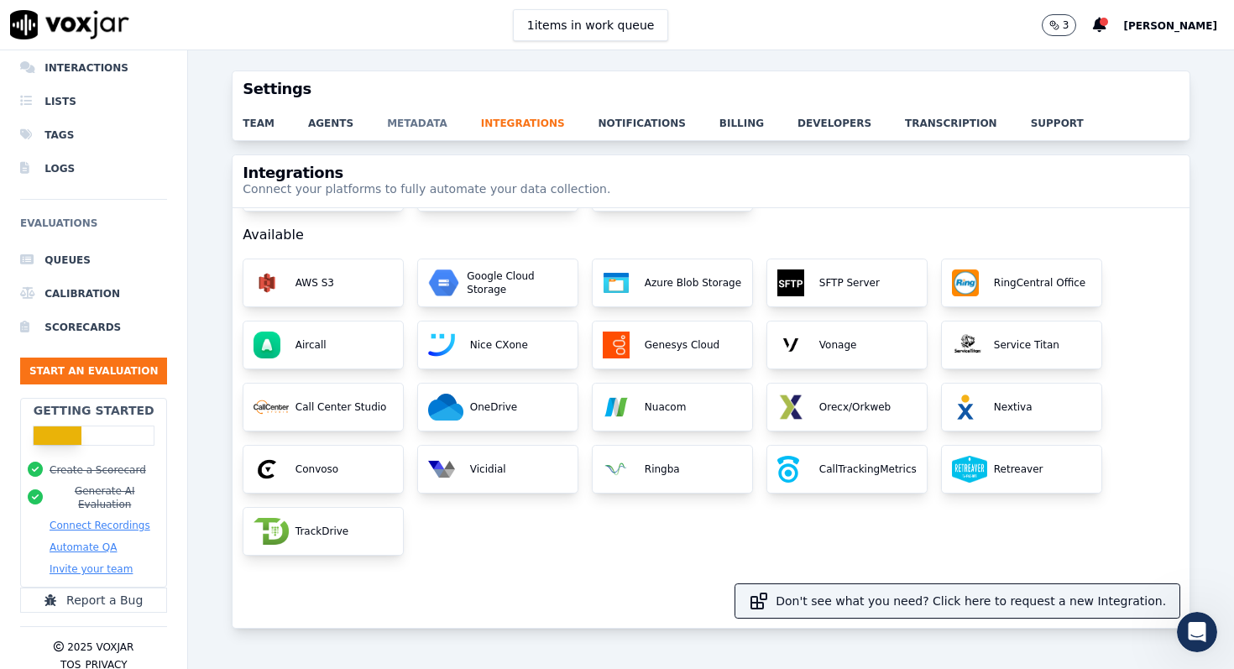
click at [401, 122] on link "metadata" at bounding box center [434, 119] width 94 height 24
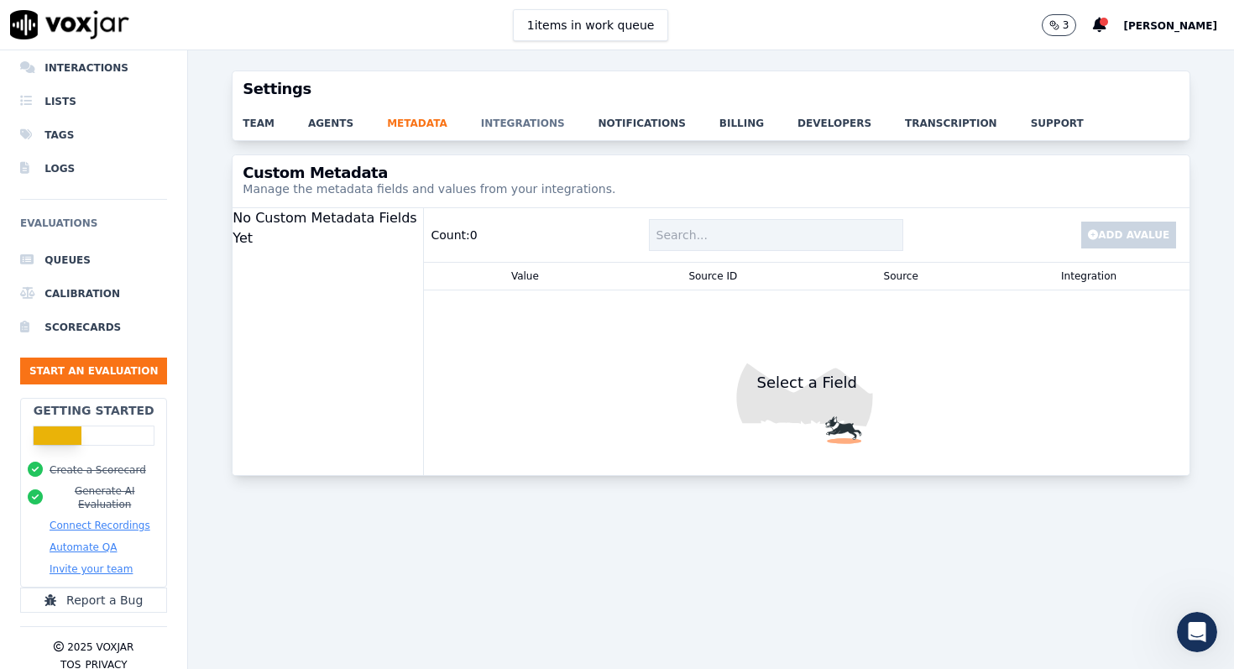
click at [505, 124] on link "integrations" at bounding box center [540, 119] width 118 height 24
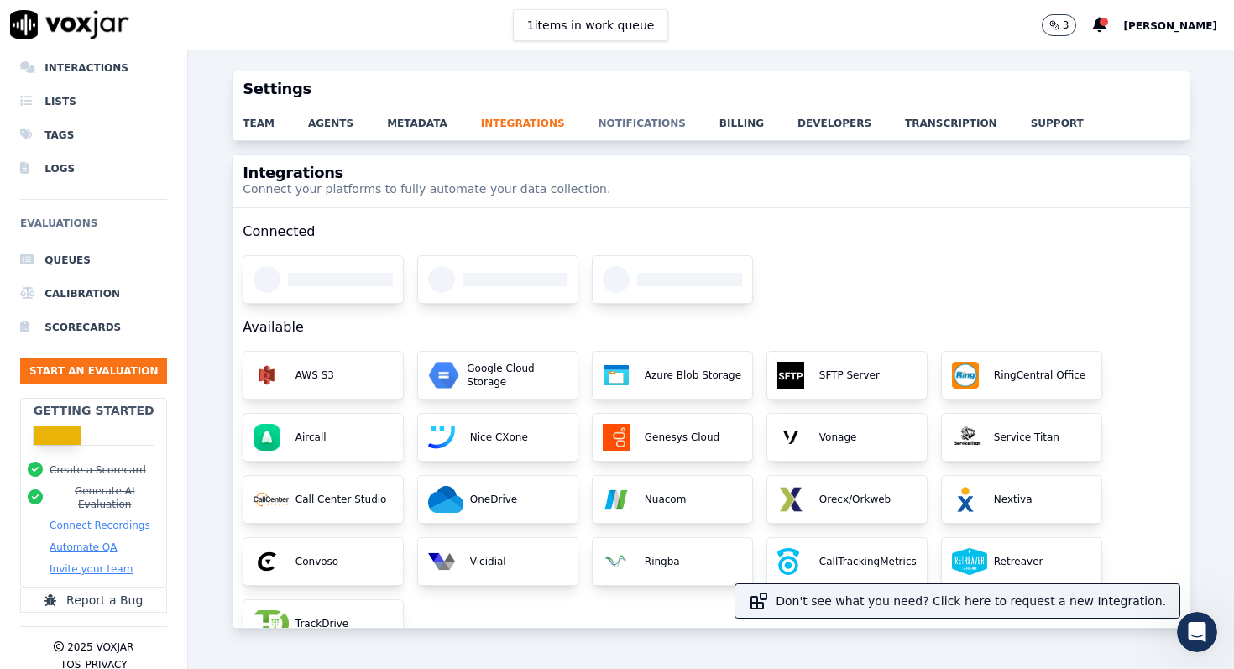
click at [639, 126] on link "notifications" at bounding box center [659, 119] width 121 height 24
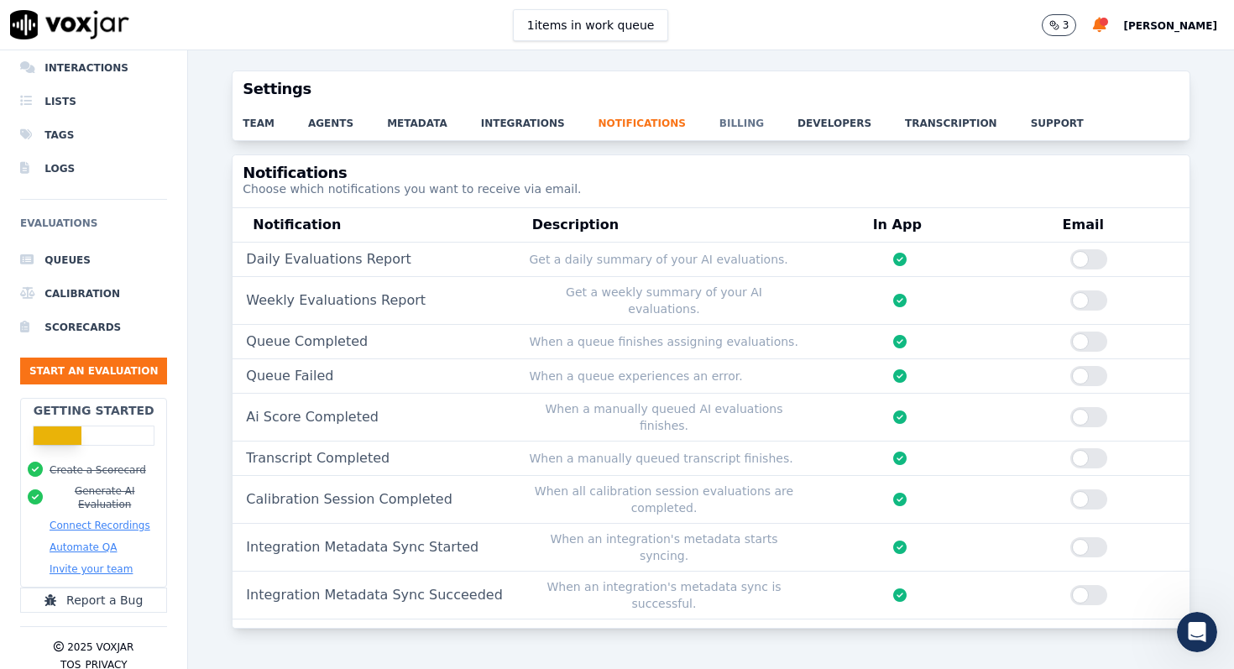
click at [719, 122] on link "billing" at bounding box center [758, 119] width 78 height 24
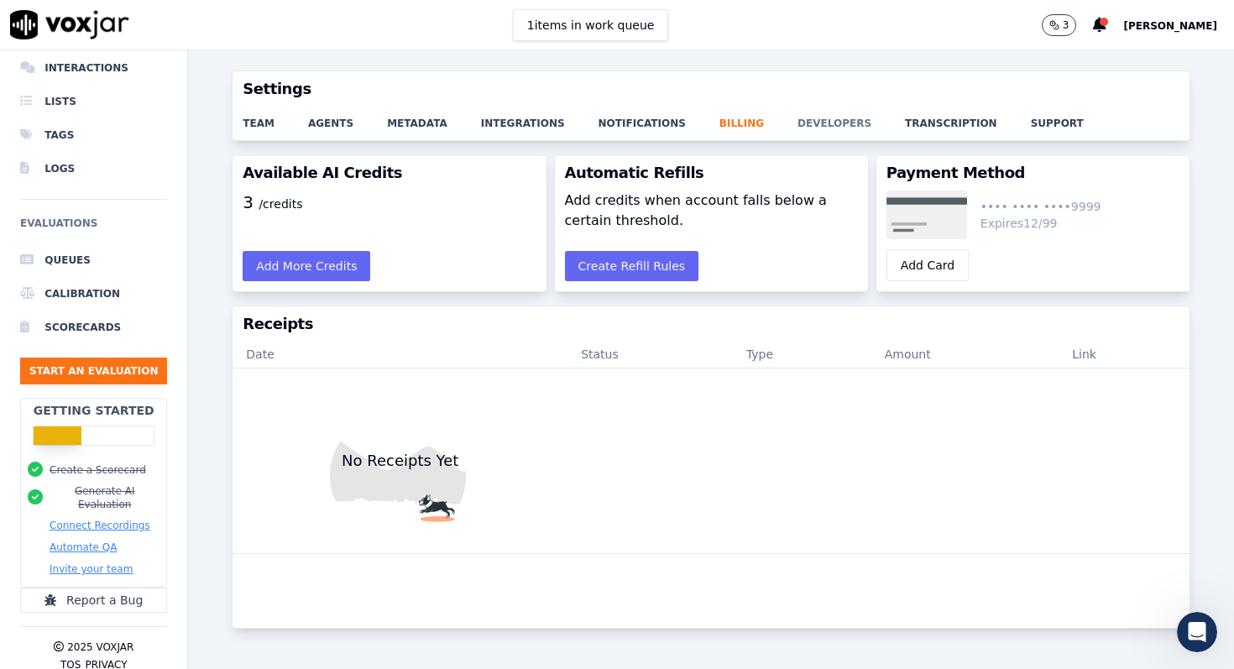
click at [811, 123] on link "developers" at bounding box center [851, 119] width 107 height 24
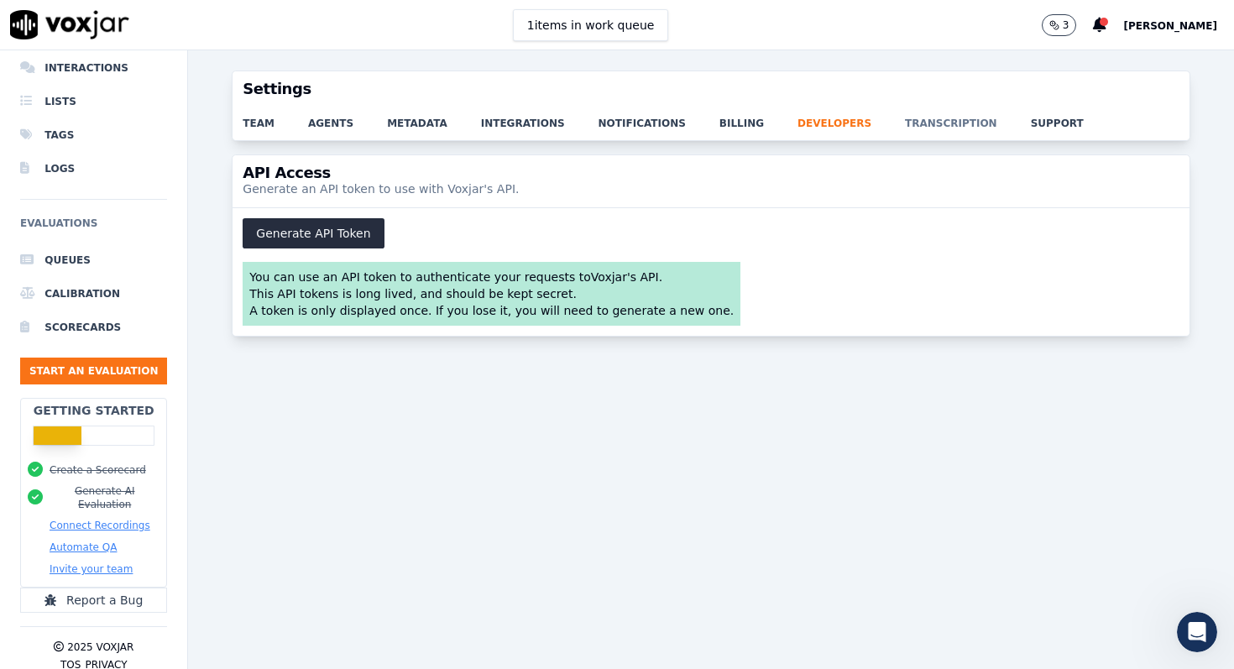
click at [905, 126] on link "transcription" at bounding box center [968, 119] width 126 height 24
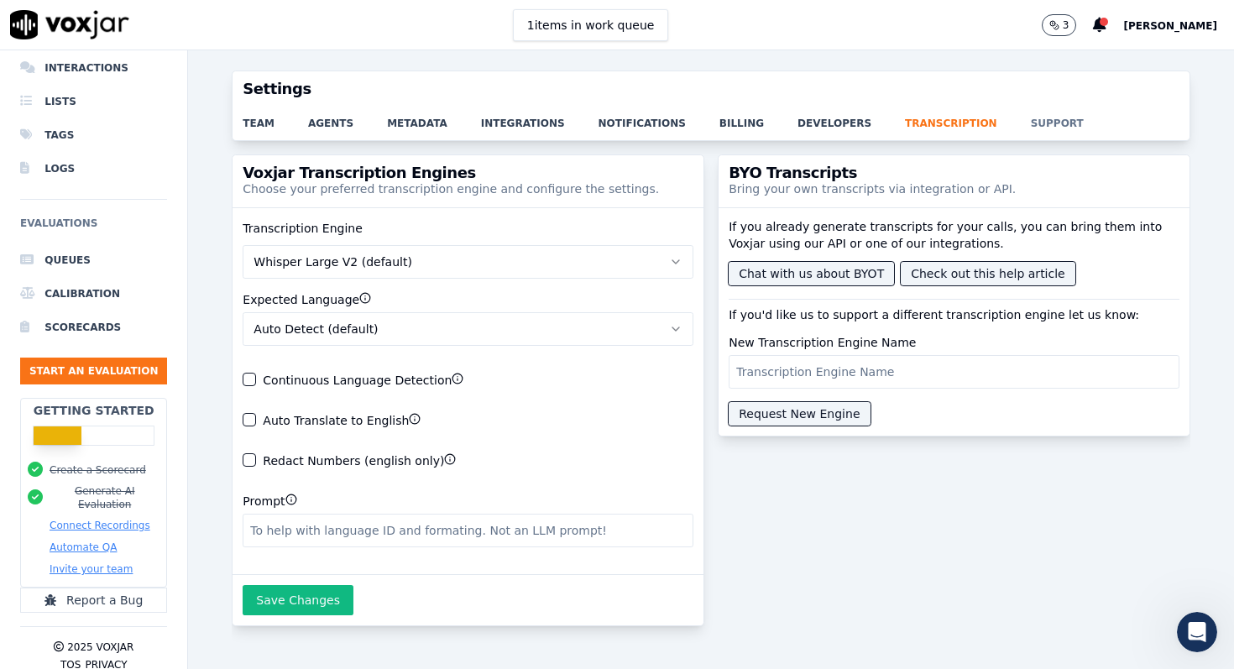
click at [1031, 123] on link "support" at bounding box center [1074, 119] width 86 height 24
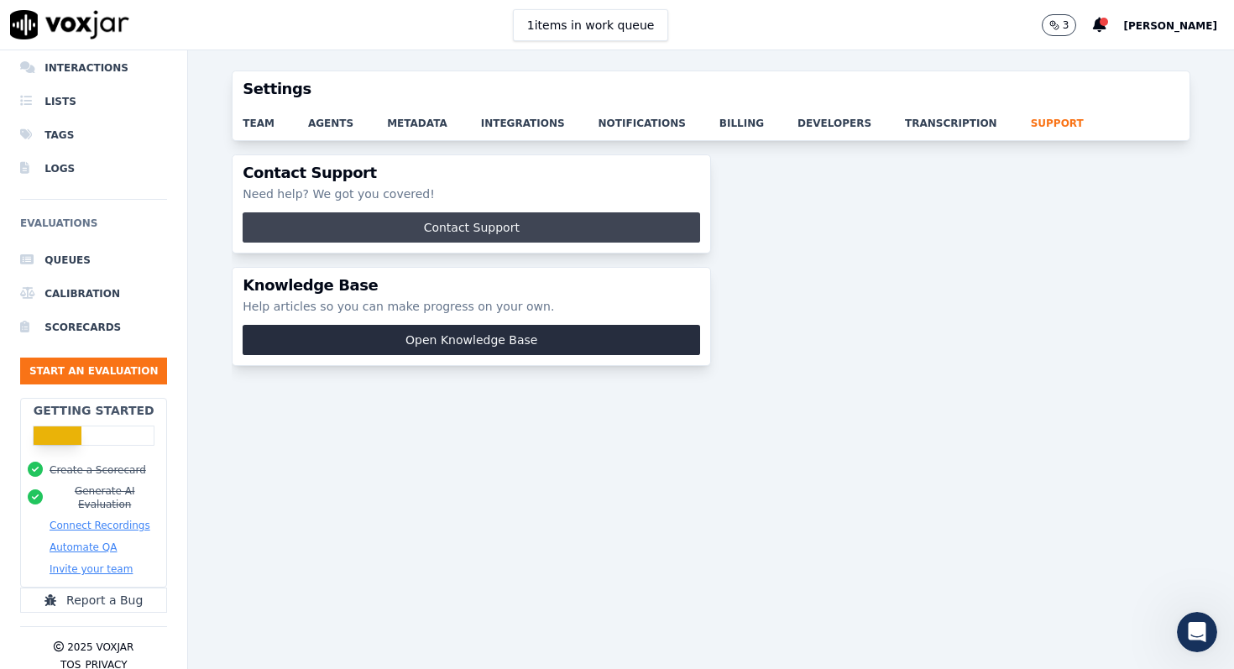
click at [484, 223] on button "Contact Support" at bounding box center [472, 227] width 458 height 30
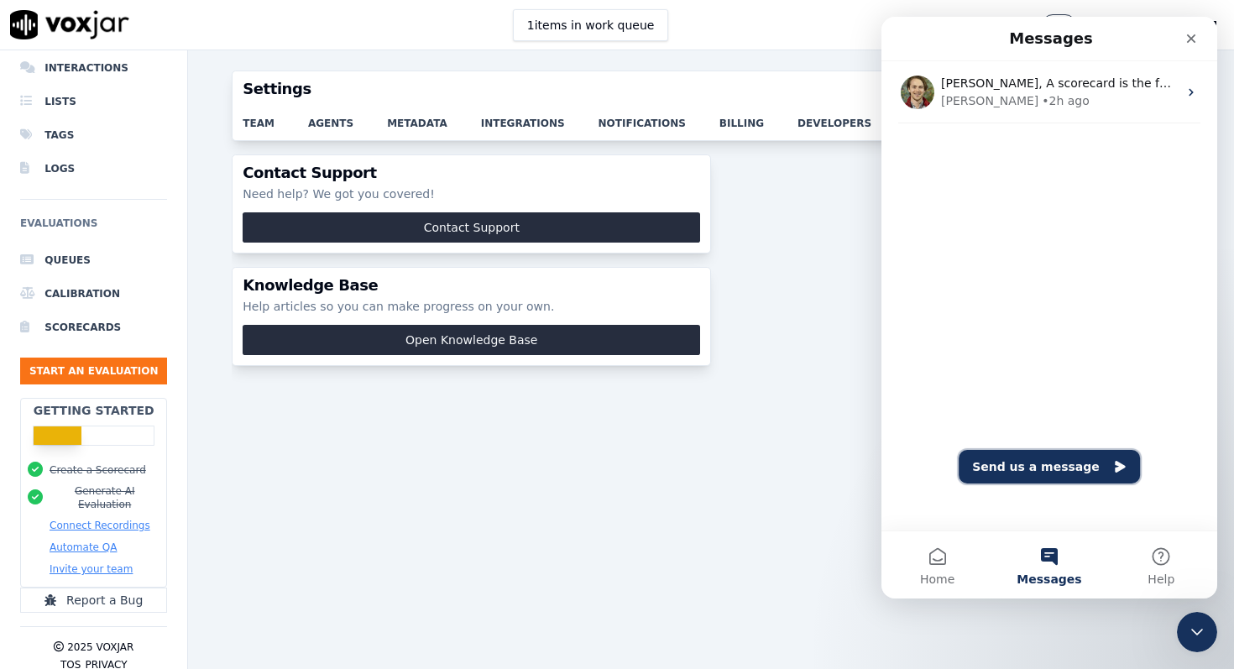
click at [1072, 463] on button "Send us a message" at bounding box center [1049, 467] width 181 height 34
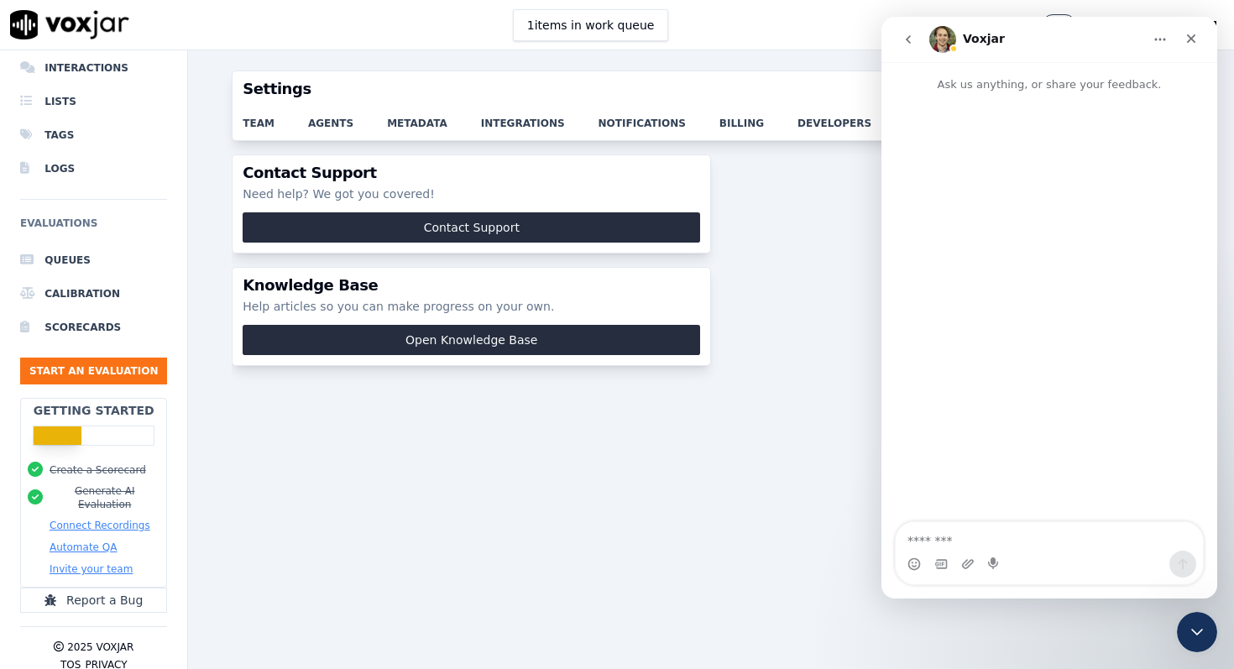
click at [982, 528] on textarea "Message…" at bounding box center [1049, 536] width 307 height 29
type textarea "*"
type textarea "**********"
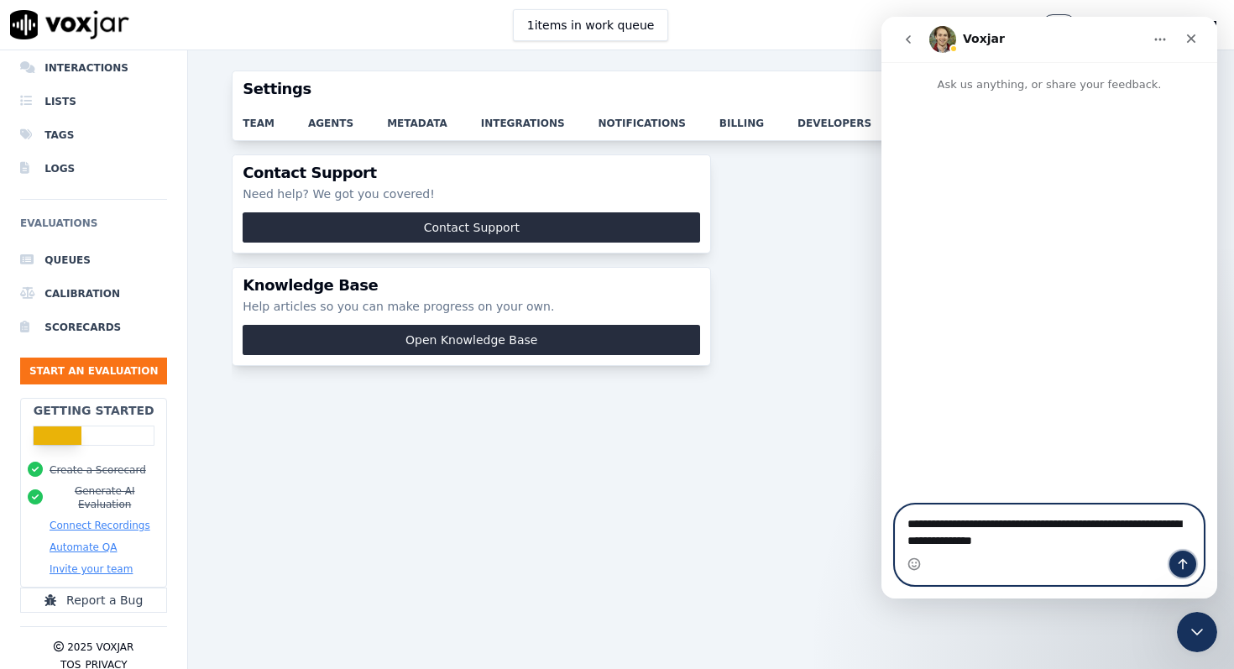
click at [1181, 568] on icon "Send a message…" at bounding box center [1182, 563] width 13 height 13
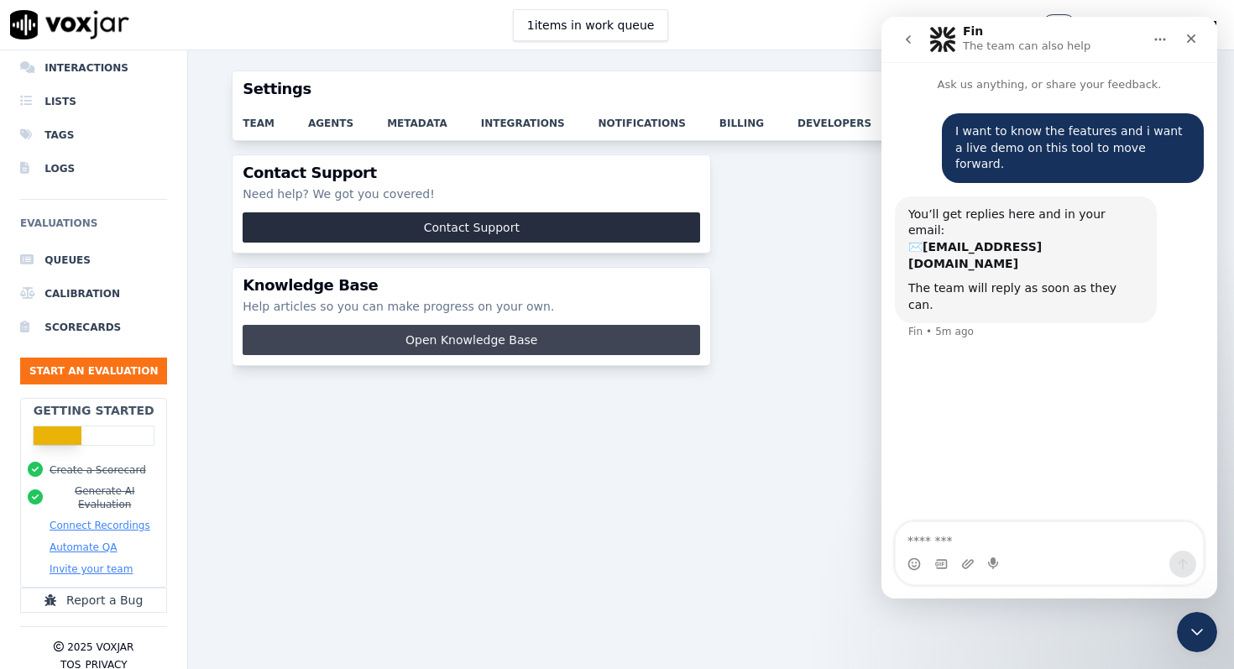
click at [511, 341] on button "Open Knowledge Base" at bounding box center [472, 340] width 458 height 30
